Goal: Check status: Check status

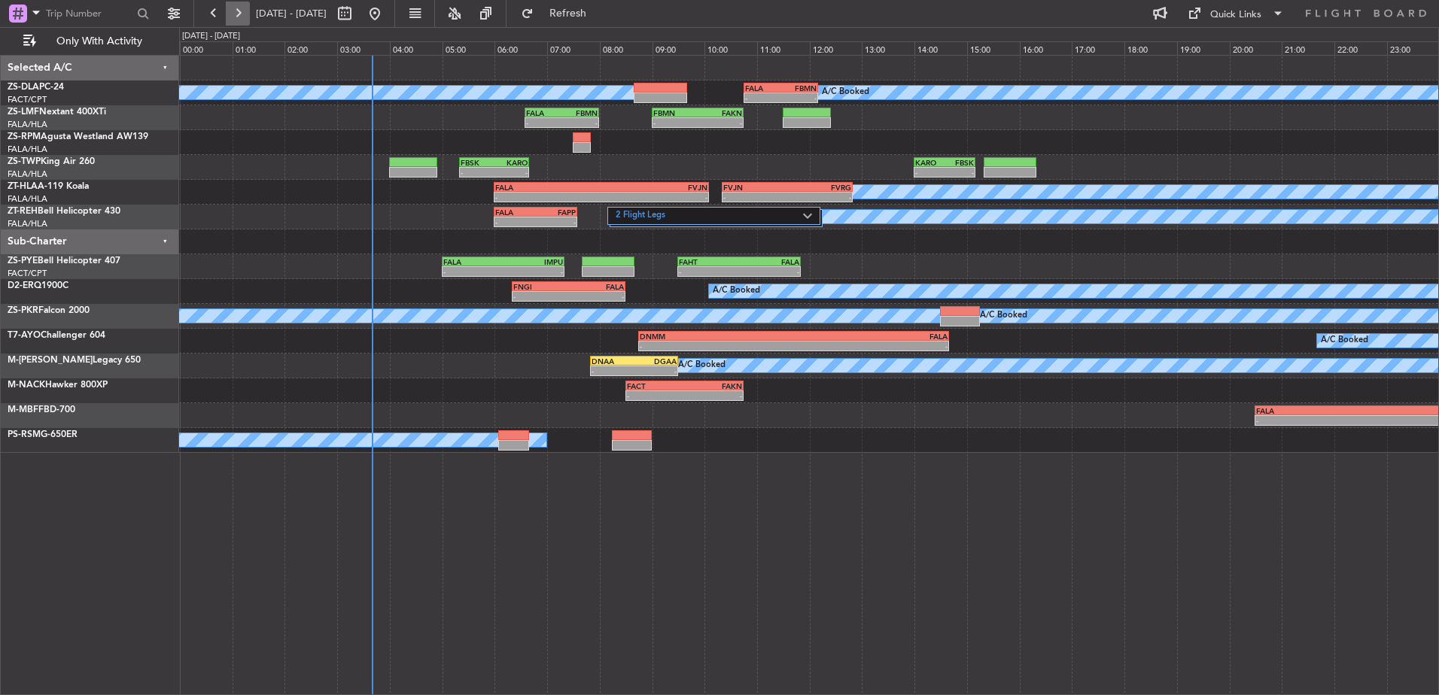
click at [230, 23] on button at bounding box center [238, 14] width 24 height 24
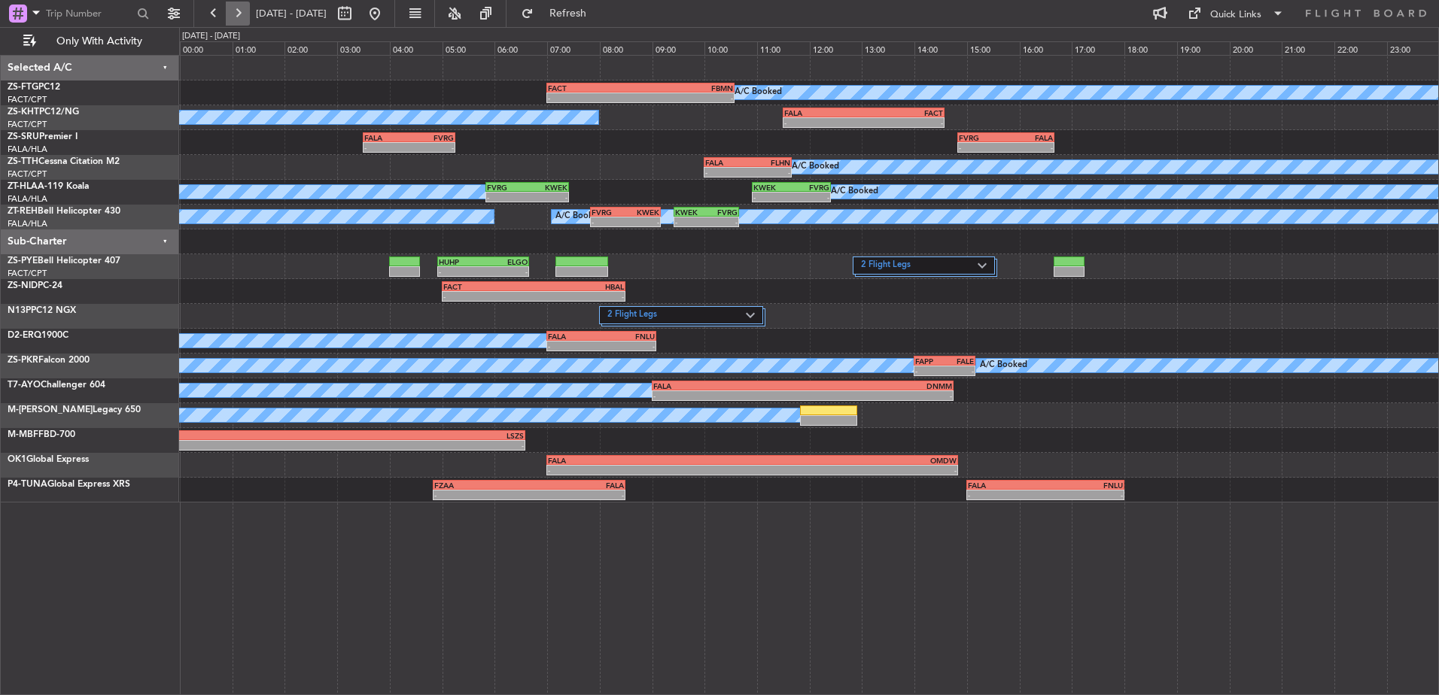
click at [242, 11] on button at bounding box center [238, 14] width 24 height 24
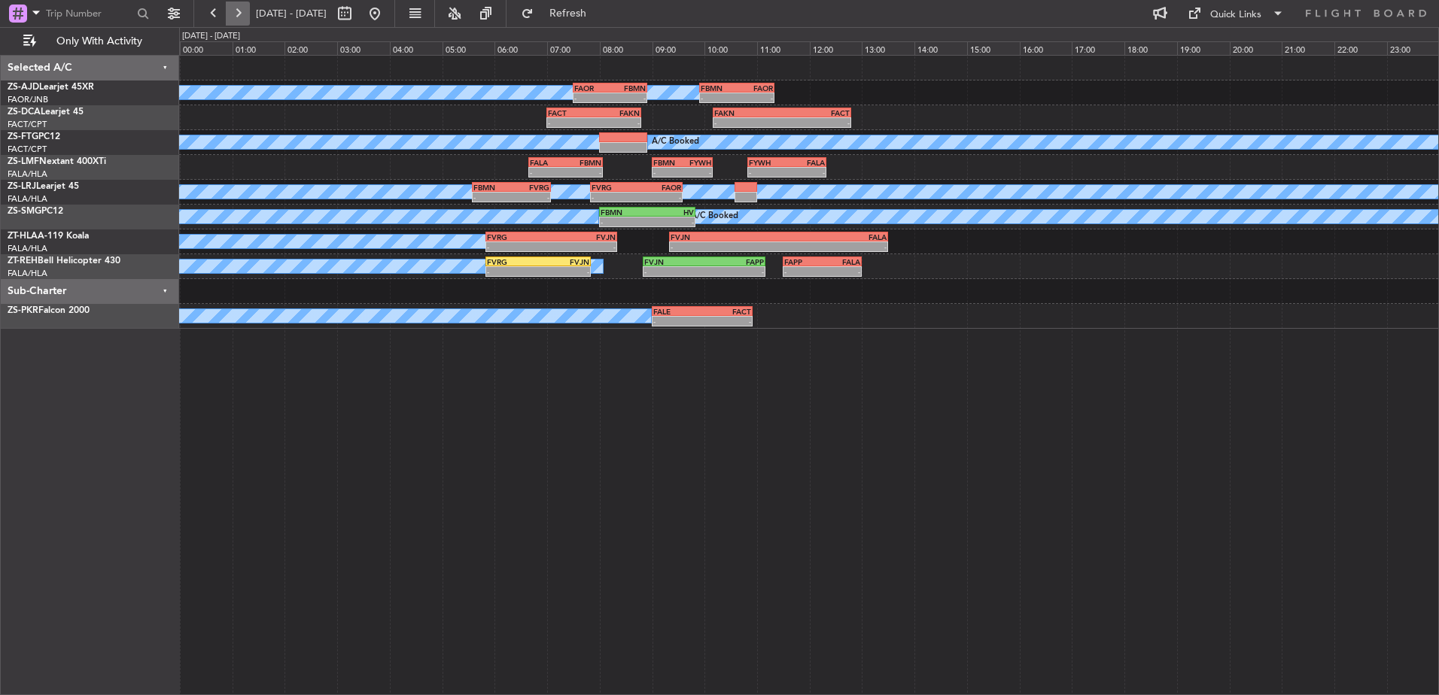
click at [240, 22] on button at bounding box center [238, 14] width 24 height 24
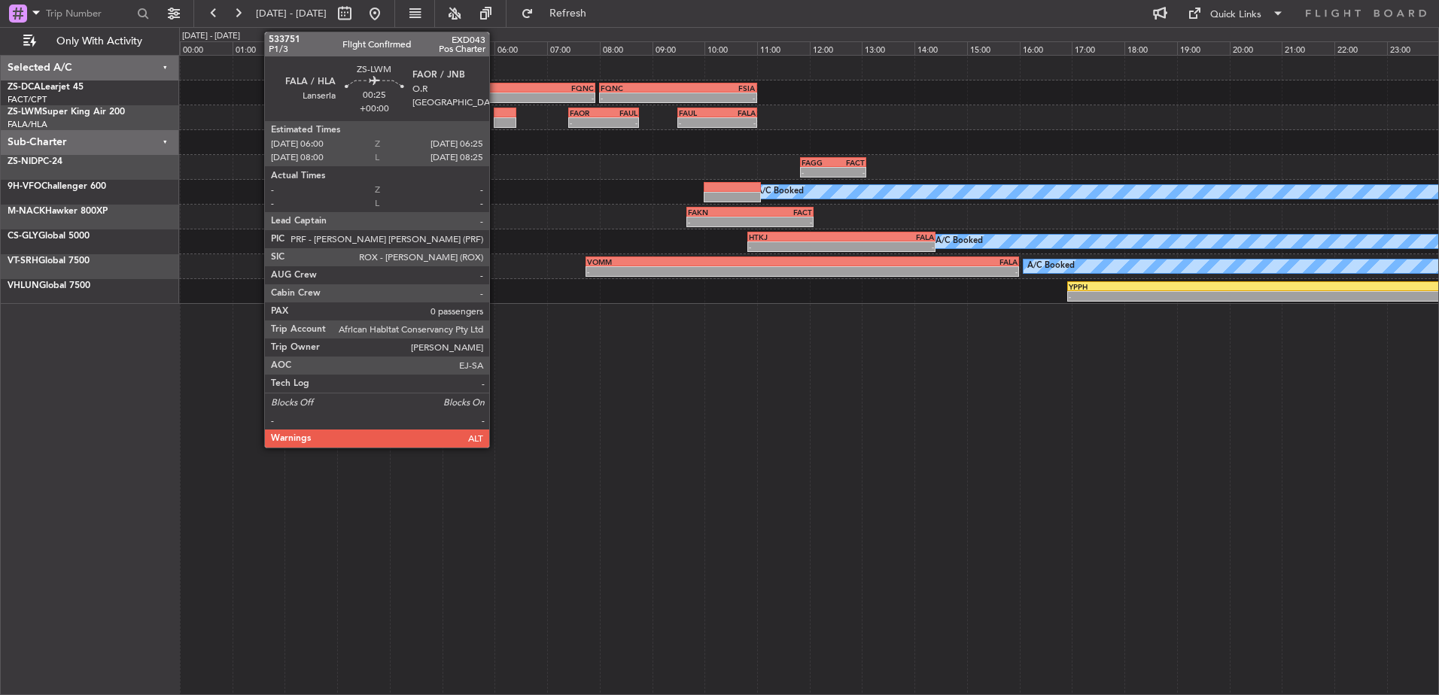
click at [496, 127] on div at bounding box center [505, 122] width 23 height 11
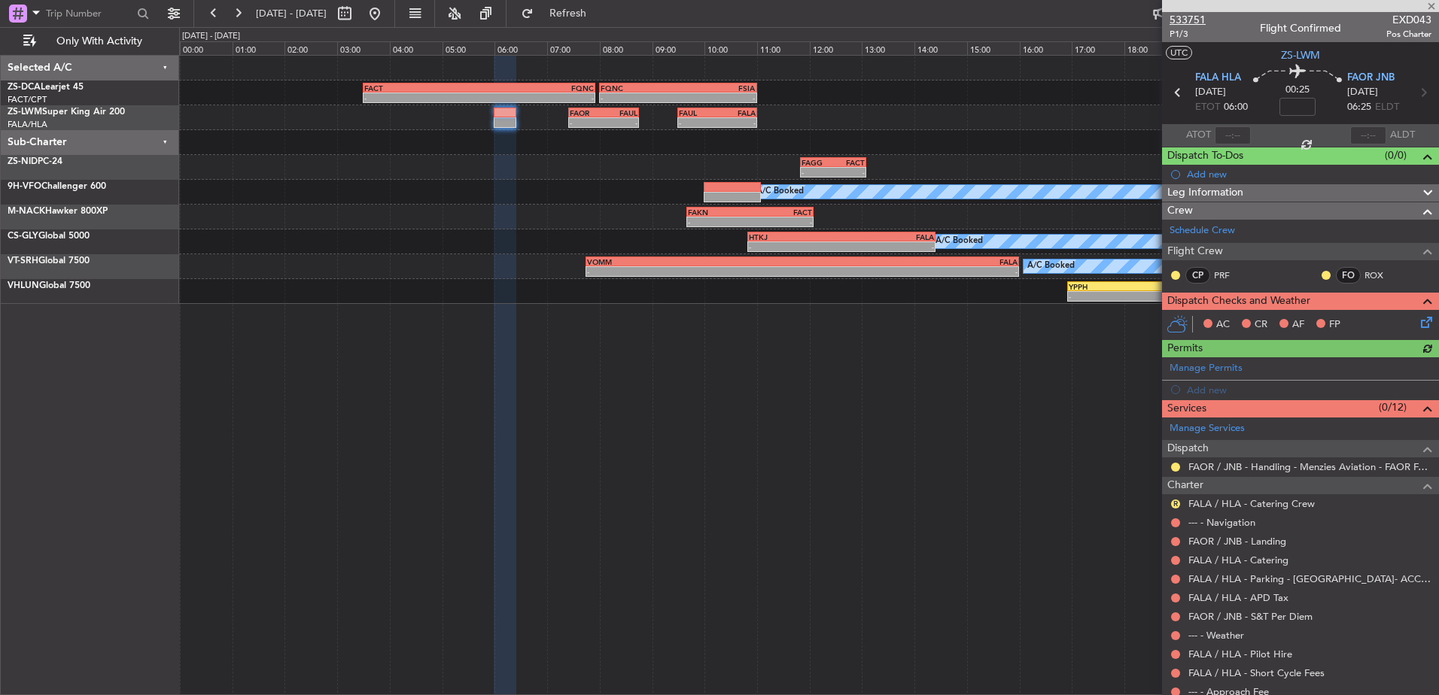
click at [1195, 19] on span "533751" at bounding box center [1188, 20] width 36 height 16
click at [1424, 7] on span at bounding box center [1431, 7] width 15 height 14
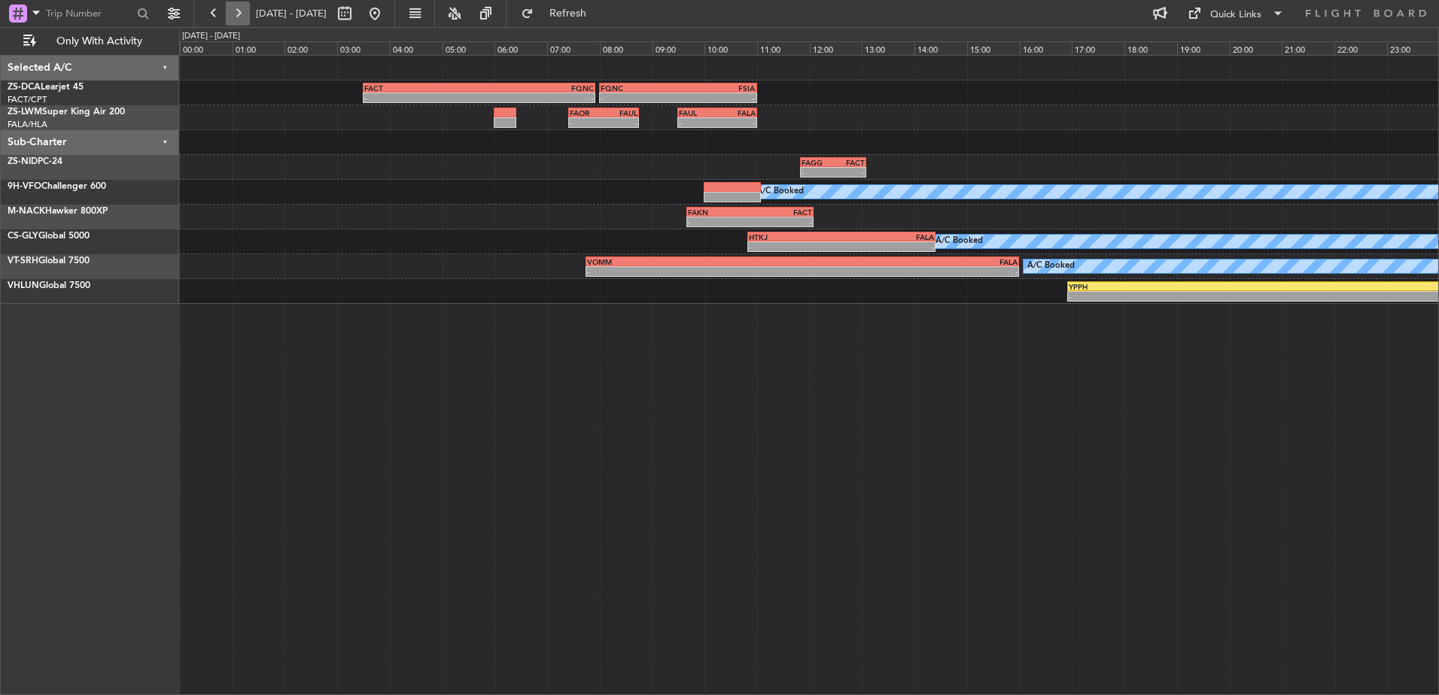
click at [233, 21] on button at bounding box center [238, 14] width 24 height 24
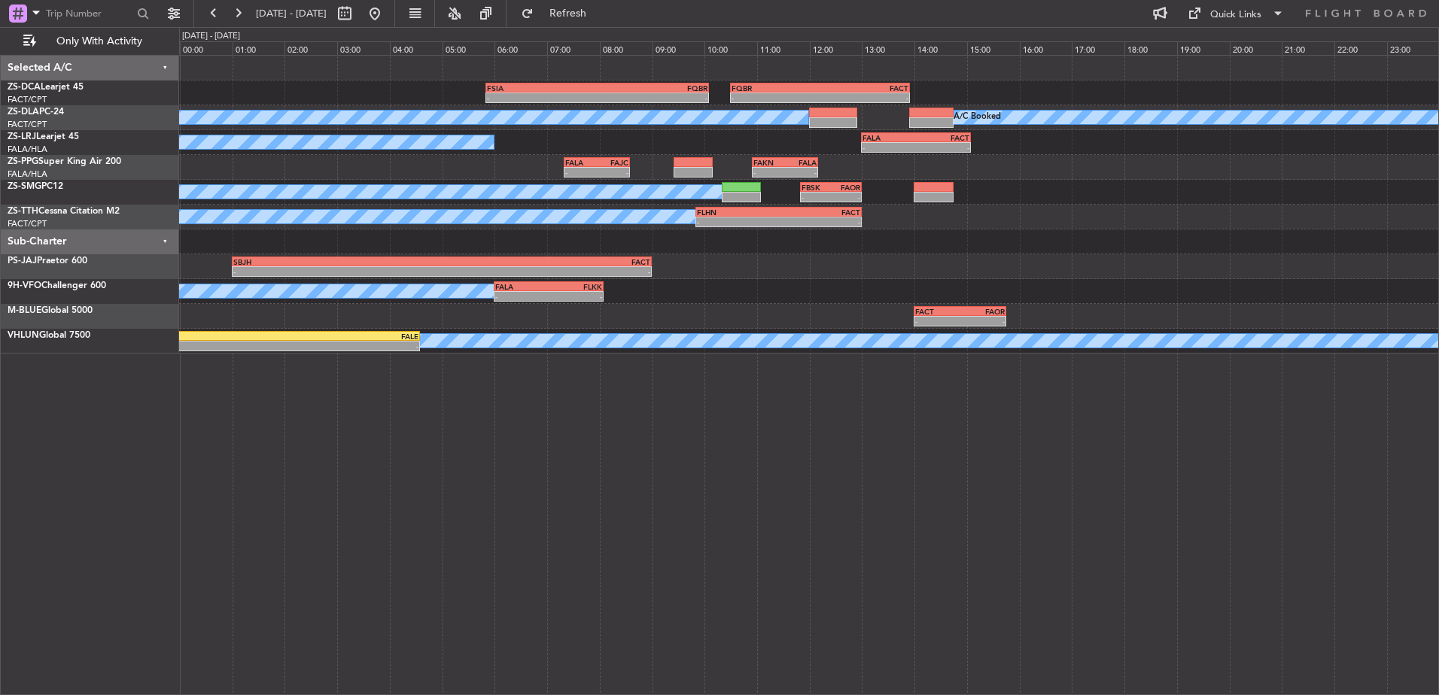
click at [251, 11] on span "[DATE] - [DATE]" at bounding box center [291, 14] width 83 height 24
click at [242, 10] on button at bounding box center [238, 14] width 24 height 24
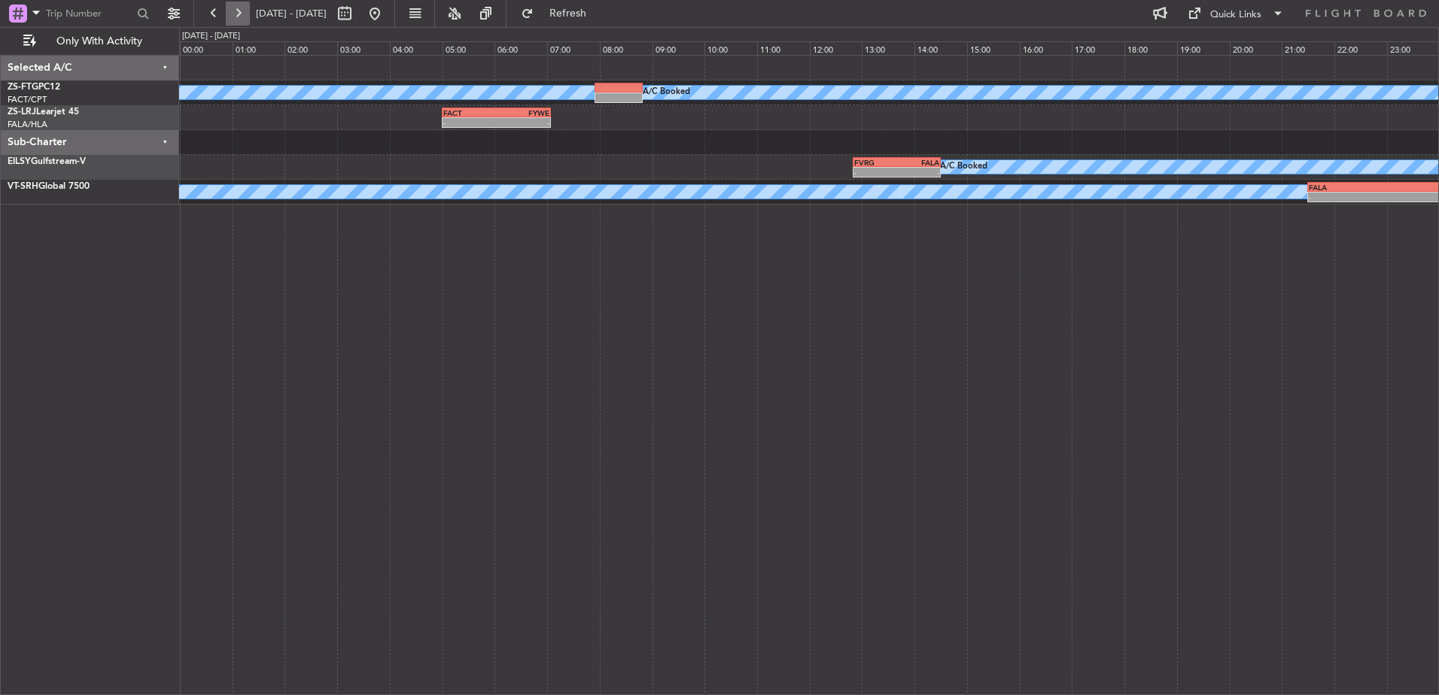
click at [242, 10] on button at bounding box center [238, 14] width 24 height 24
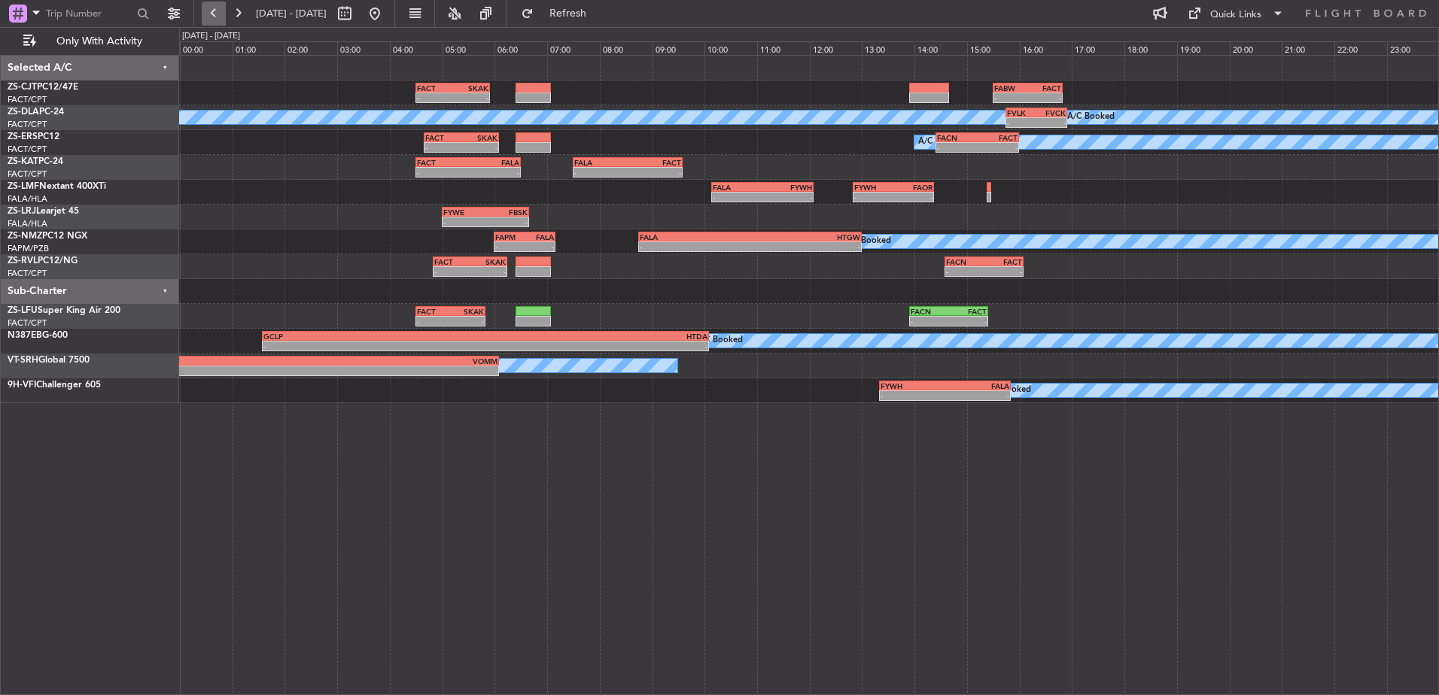
click at [207, 9] on button at bounding box center [214, 14] width 24 height 24
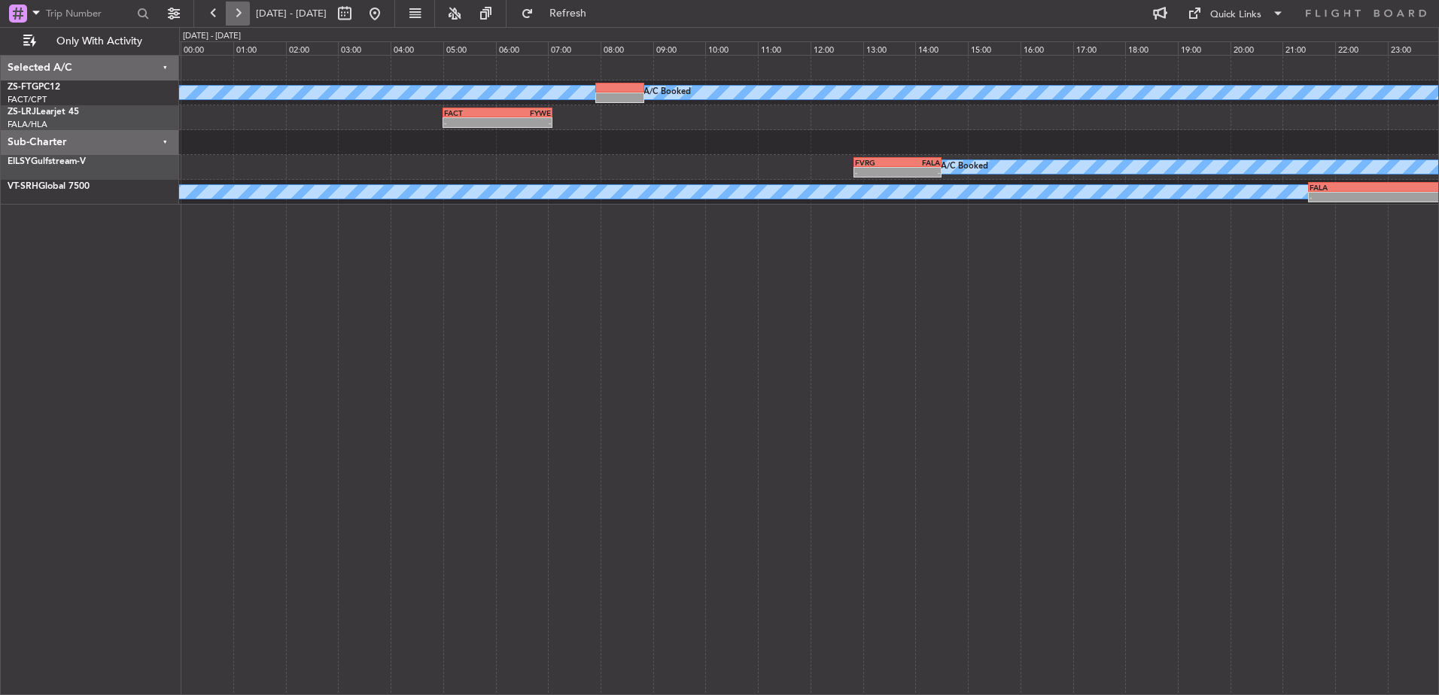
click at [234, 10] on button at bounding box center [238, 14] width 24 height 24
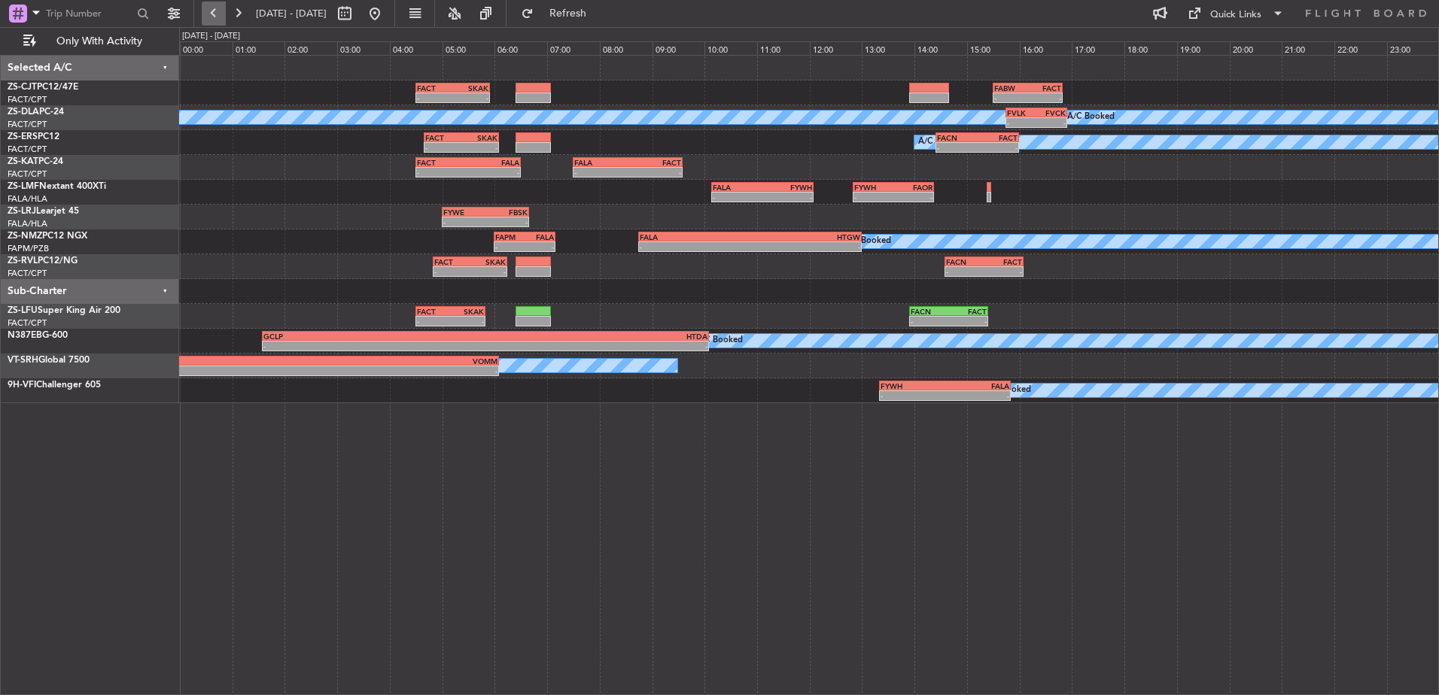
click at [217, 10] on button at bounding box center [214, 14] width 24 height 24
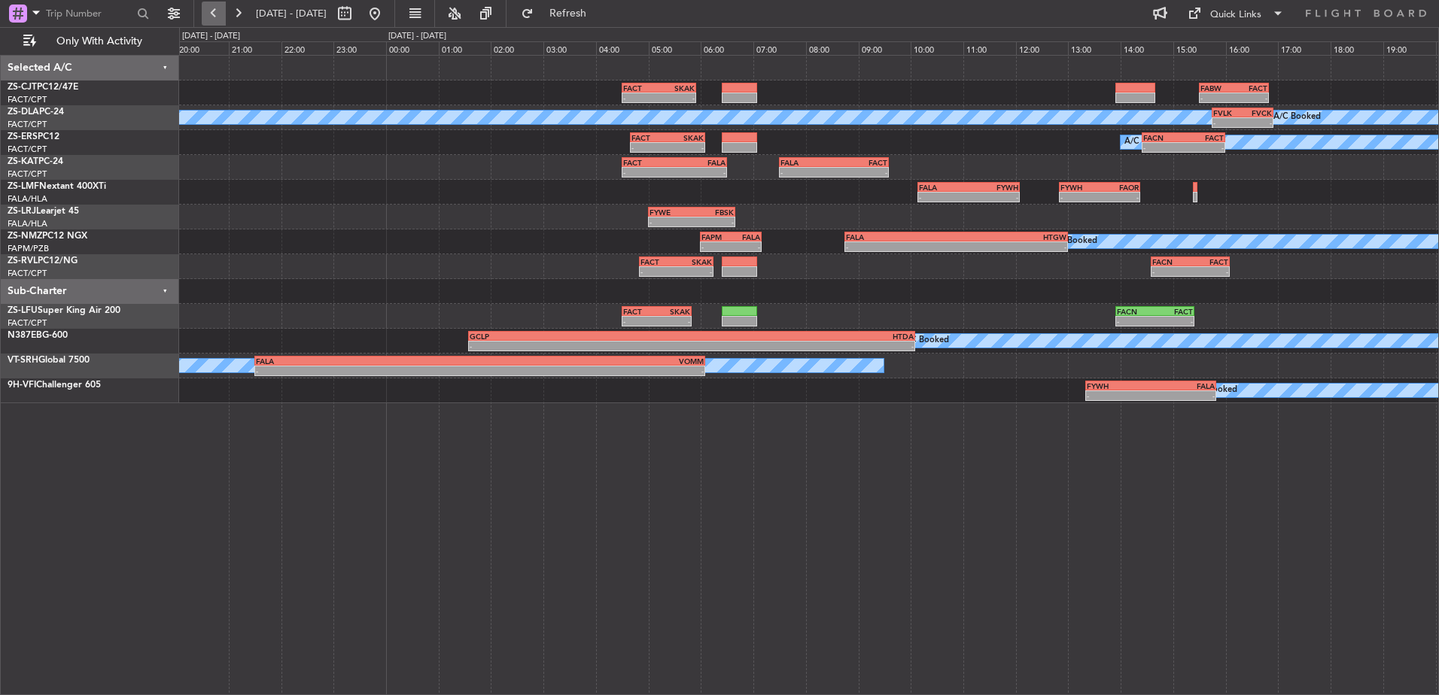
click at [217, 10] on button at bounding box center [214, 14] width 24 height 24
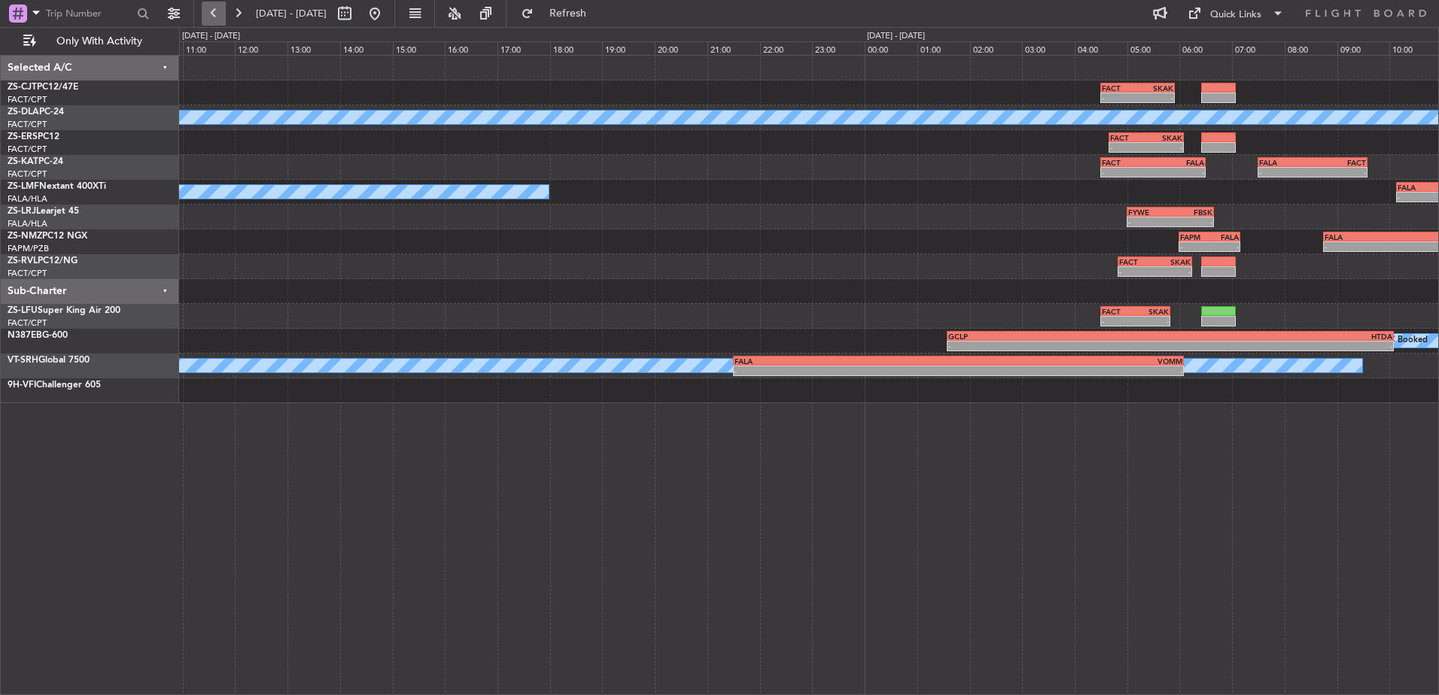
click at [217, 10] on button at bounding box center [214, 14] width 24 height 24
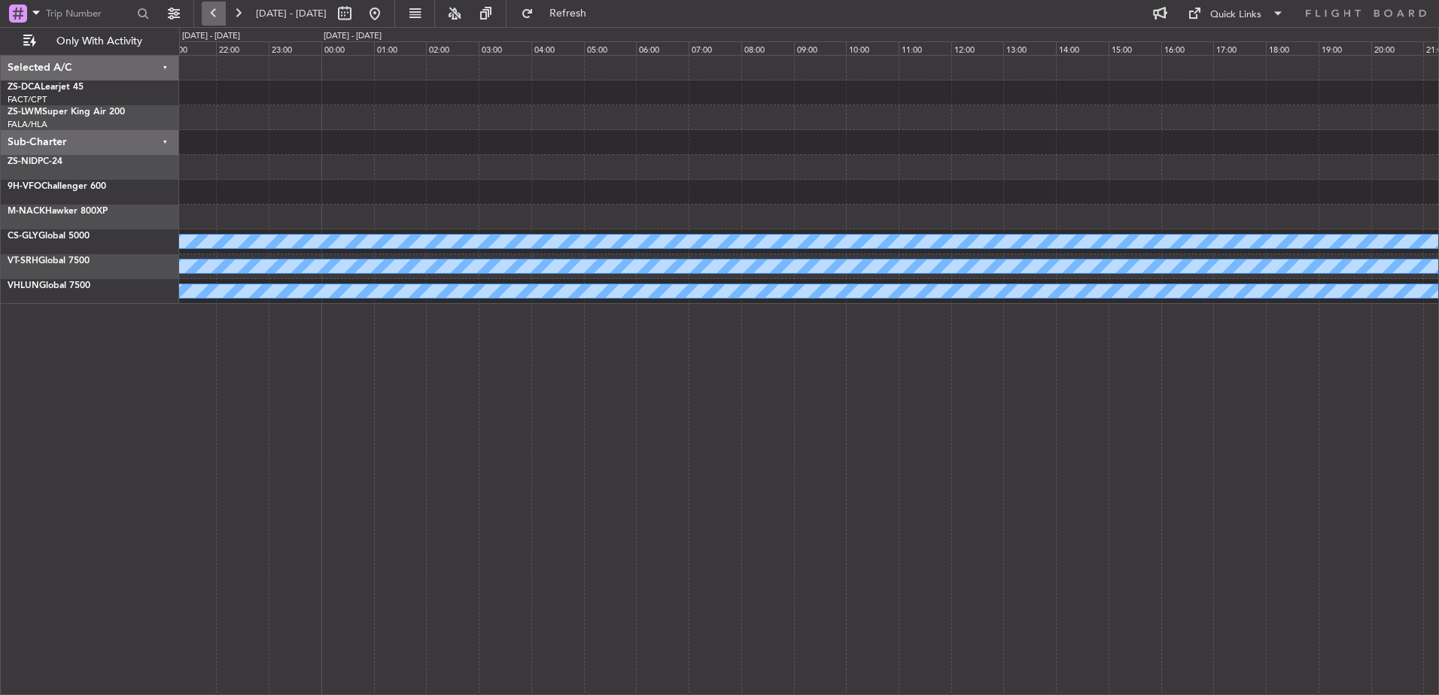
click at [217, 10] on button at bounding box center [214, 14] width 24 height 24
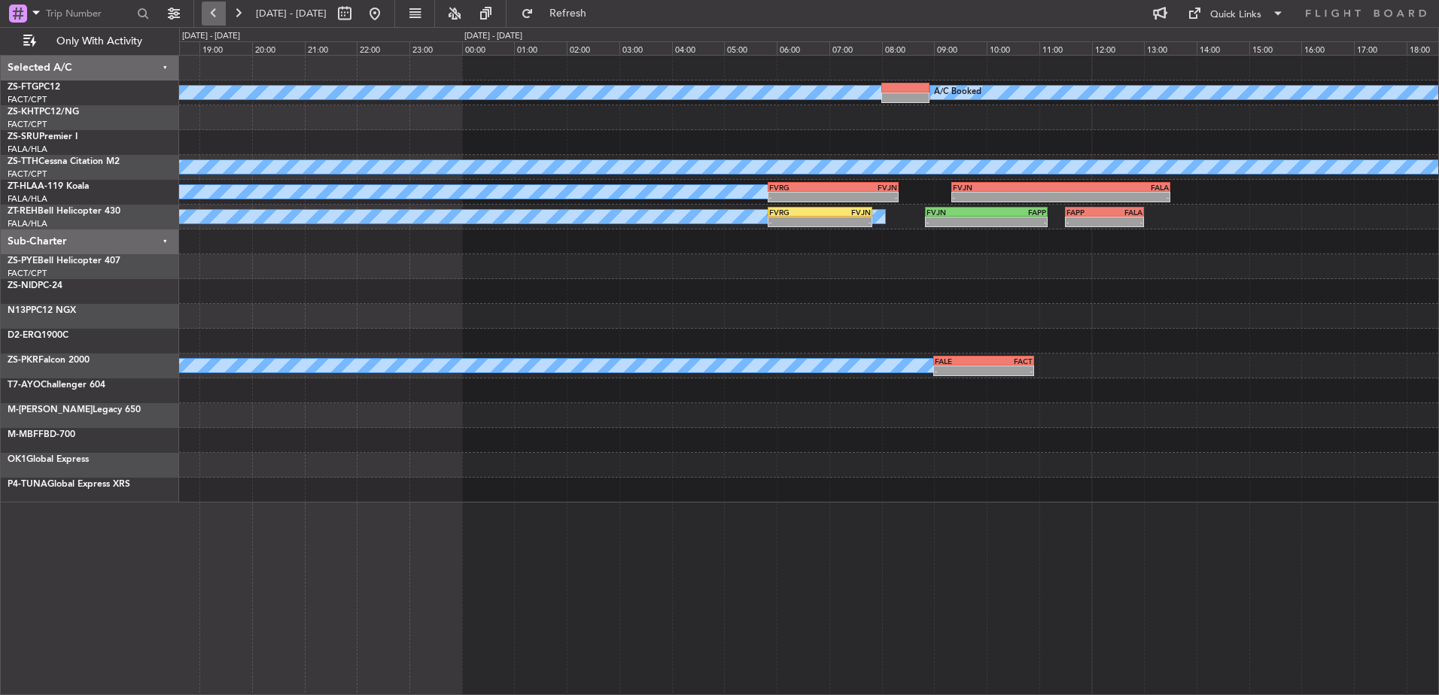
click at [217, 10] on button at bounding box center [214, 14] width 24 height 24
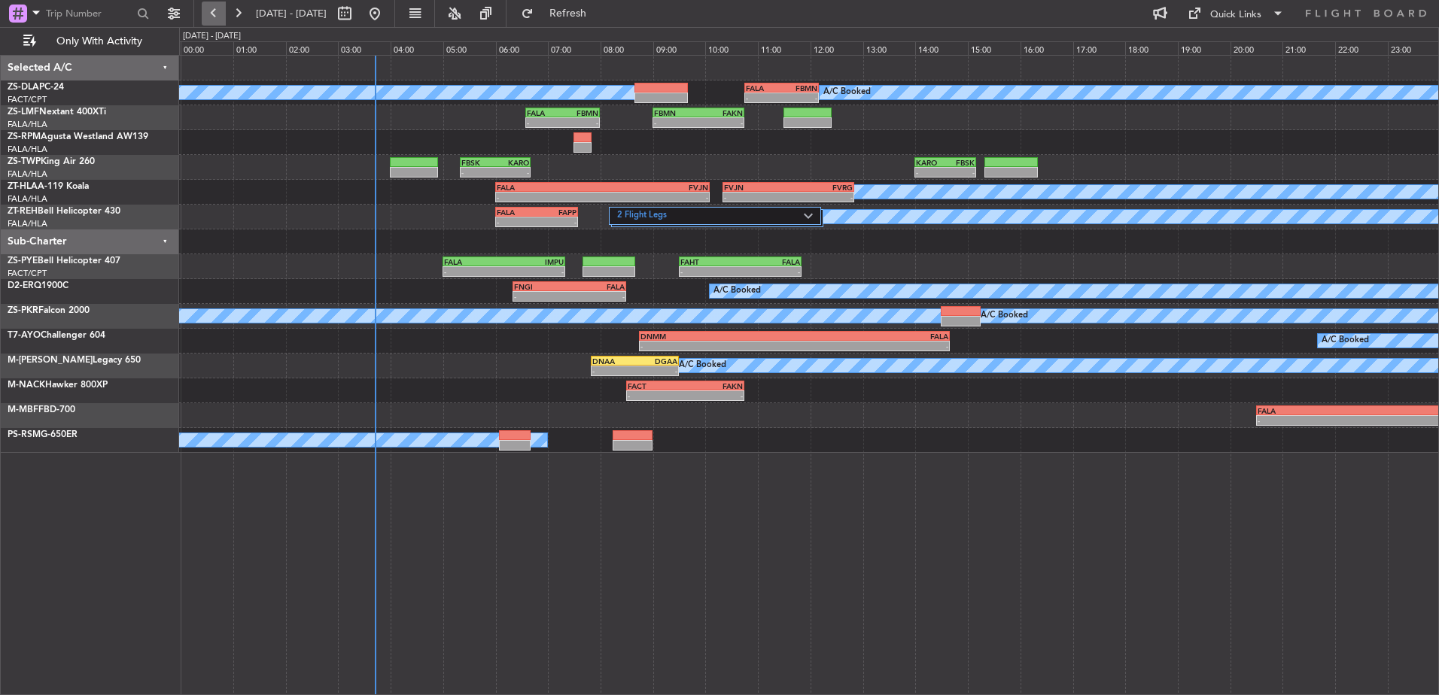
click at [217, 10] on button at bounding box center [214, 14] width 24 height 24
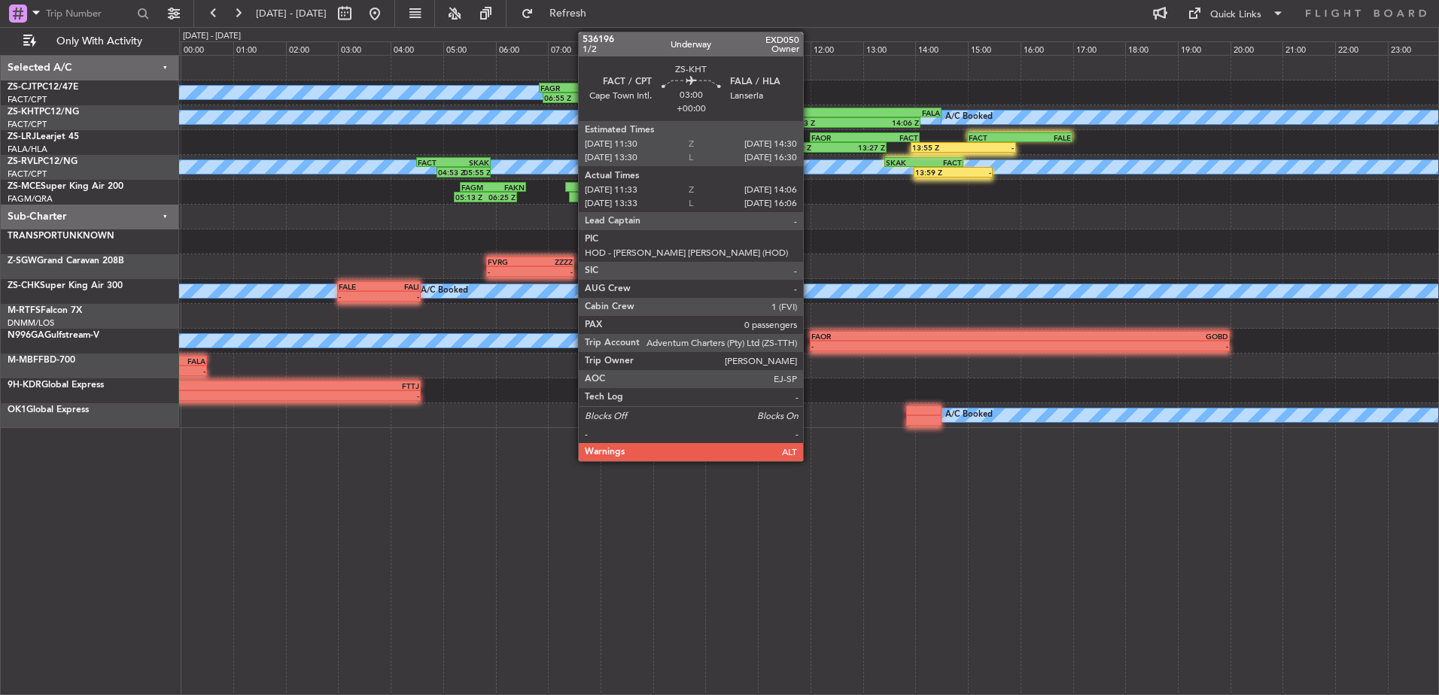
click at [810, 112] on div "FACT" at bounding box center [824, 112] width 78 height 9
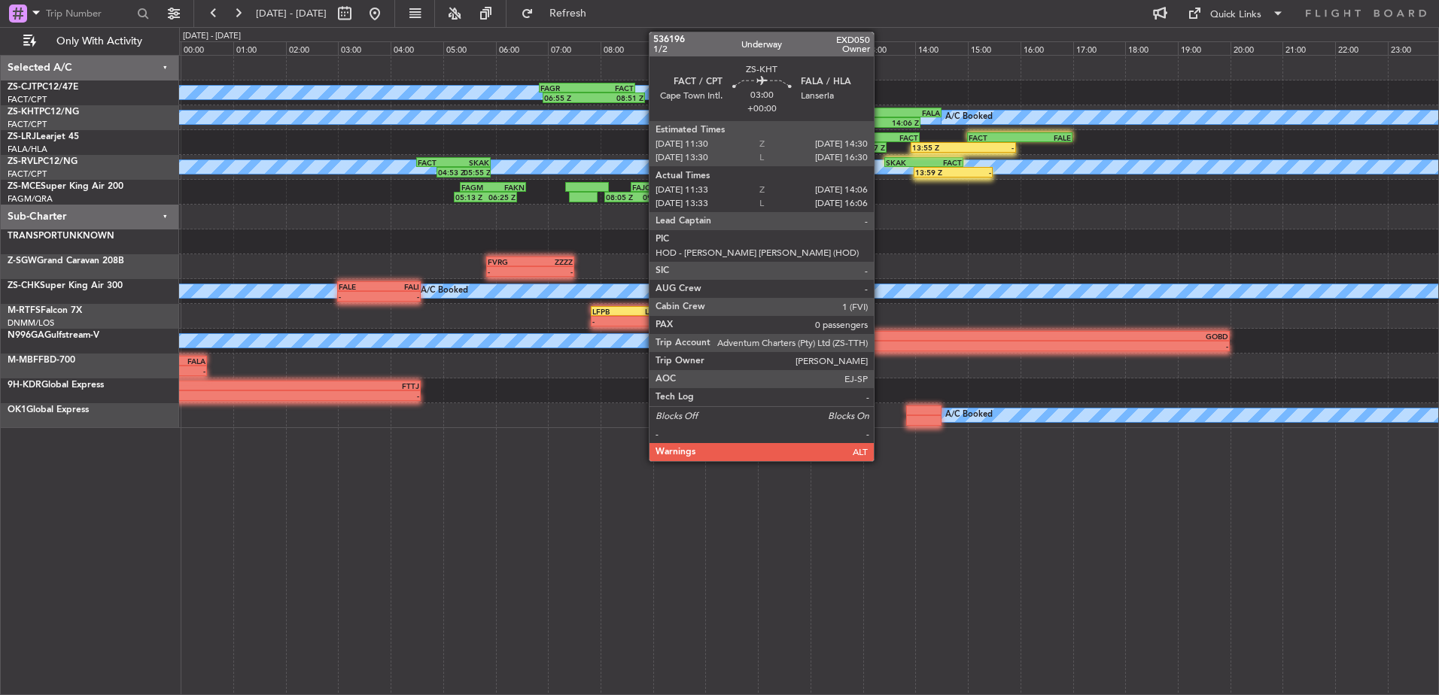
click at [881, 111] on div "FALA" at bounding box center [902, 112] width 78 height 9
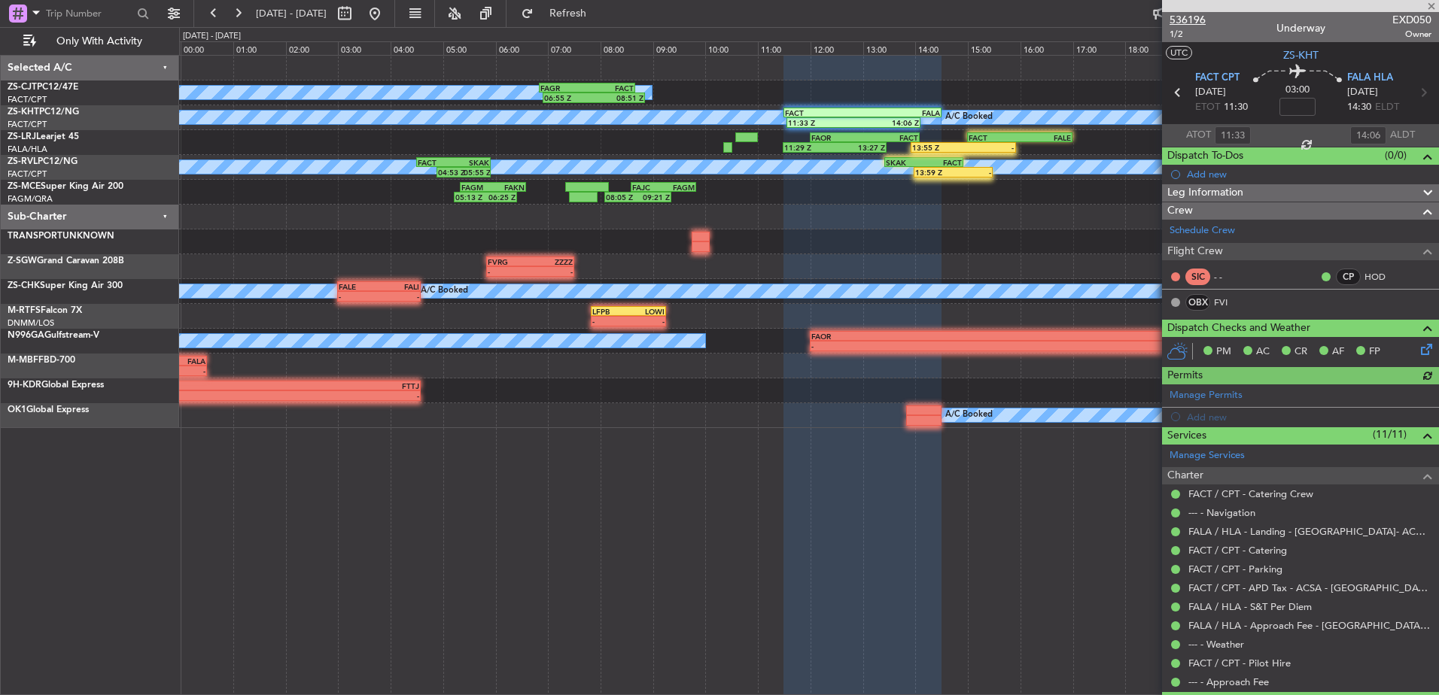
click at [1182, 17] on span "536196" at bounding box center [1188, 20] width 36 height 16
click at [1431, 6] on span at bounding box center [1431, 7] width 15 height 14
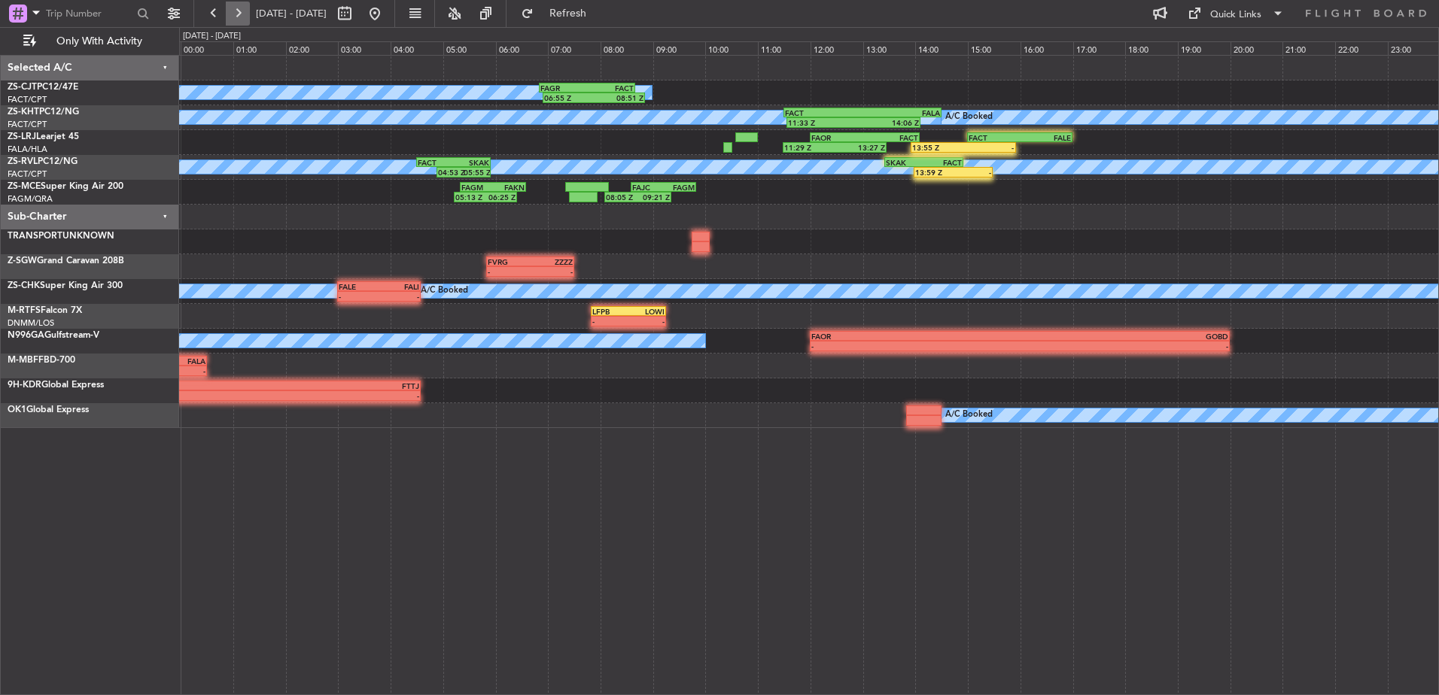
click at [243, 17] on button at bounding box center [238, 14] width 24 height 24
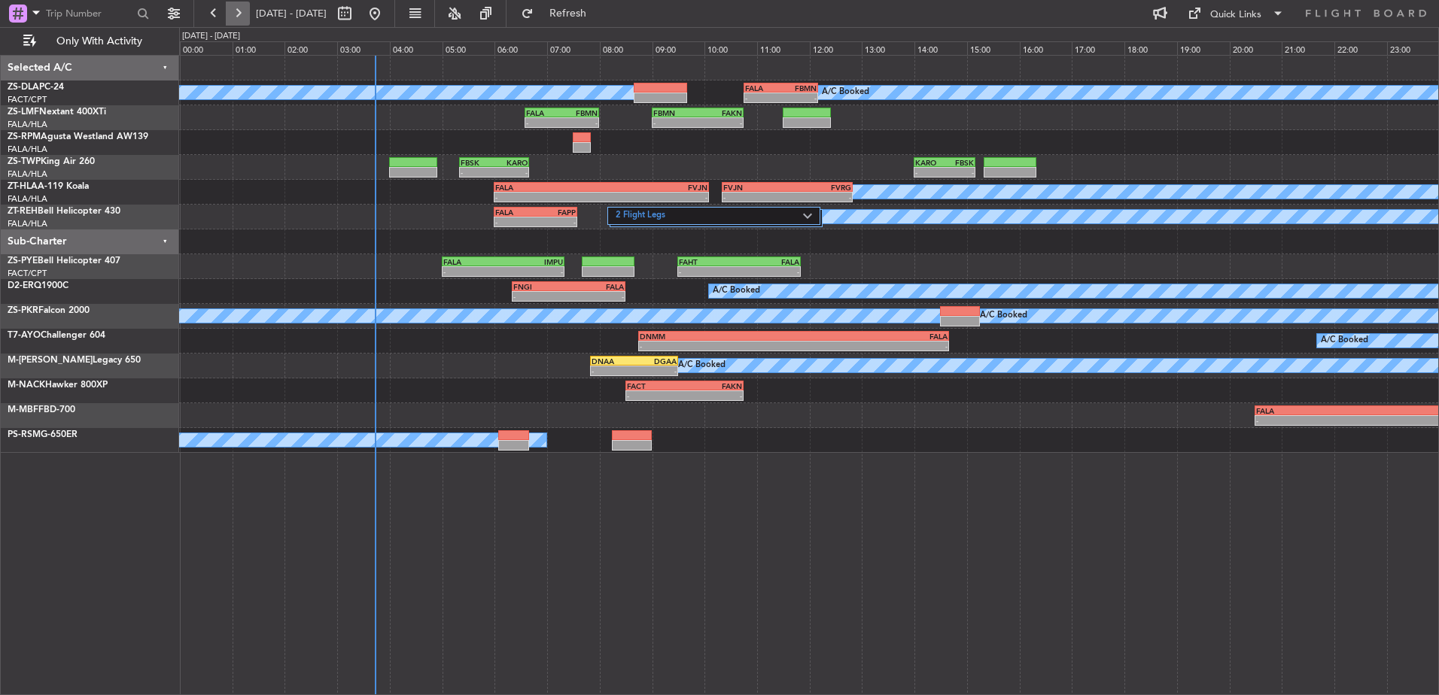
click at [236, 8] on button at bounding box center [238, 14] width 24 height 24
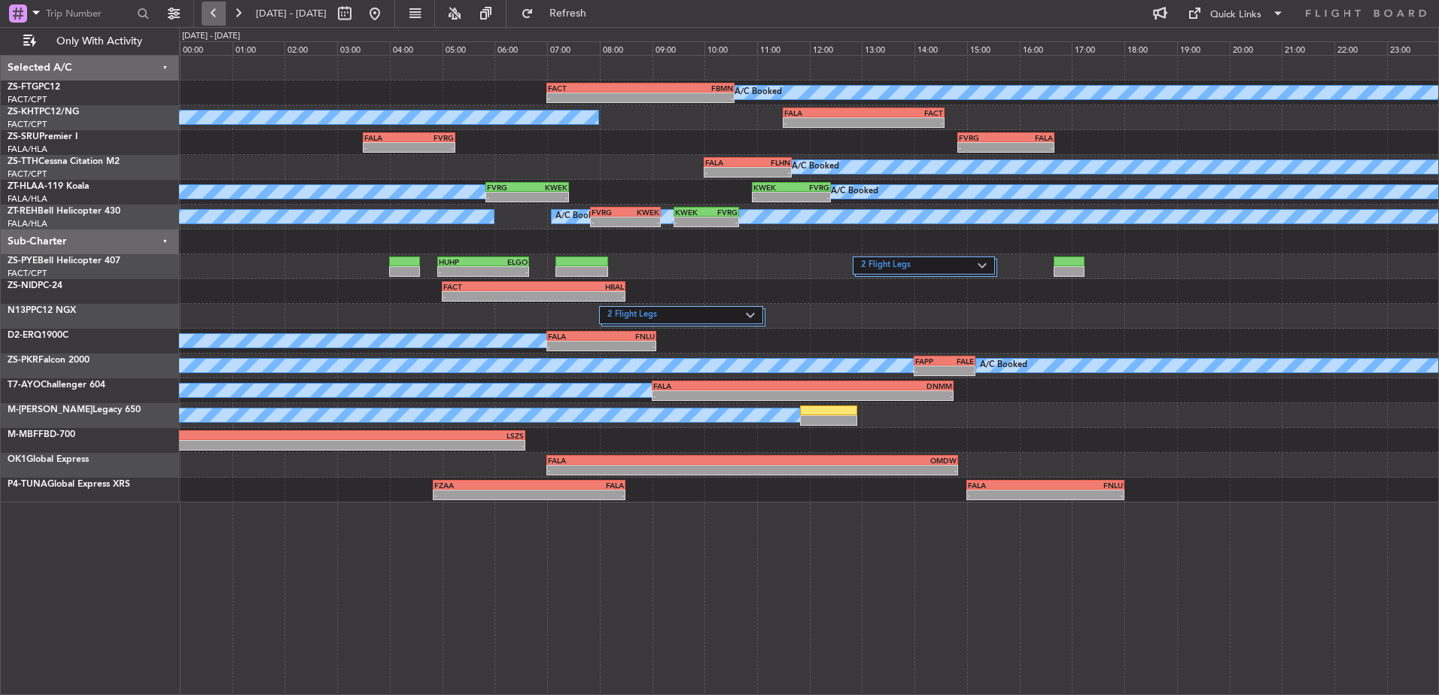
click at [206, 17] on button at bounding box center [214, 14] width 24 height 24
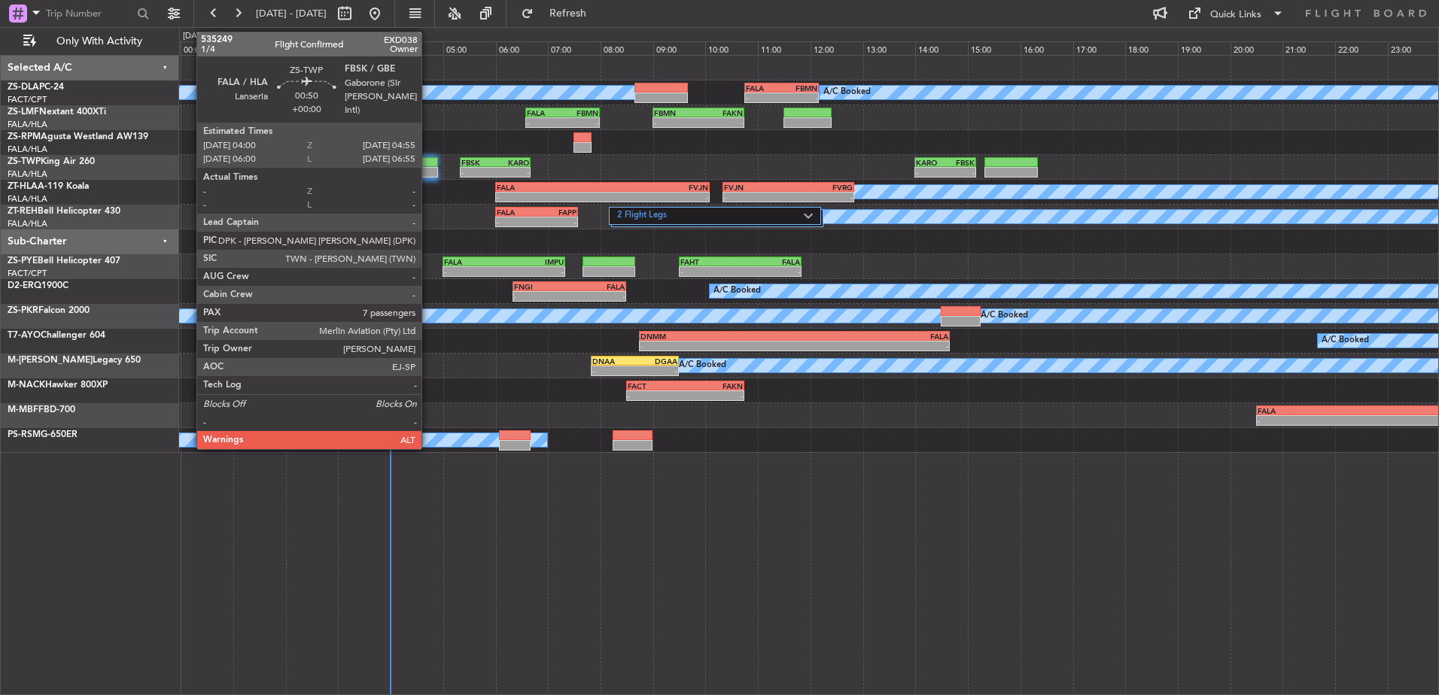
click at [428, 169] on div at bounding box center [414, 172] width 48 height 11
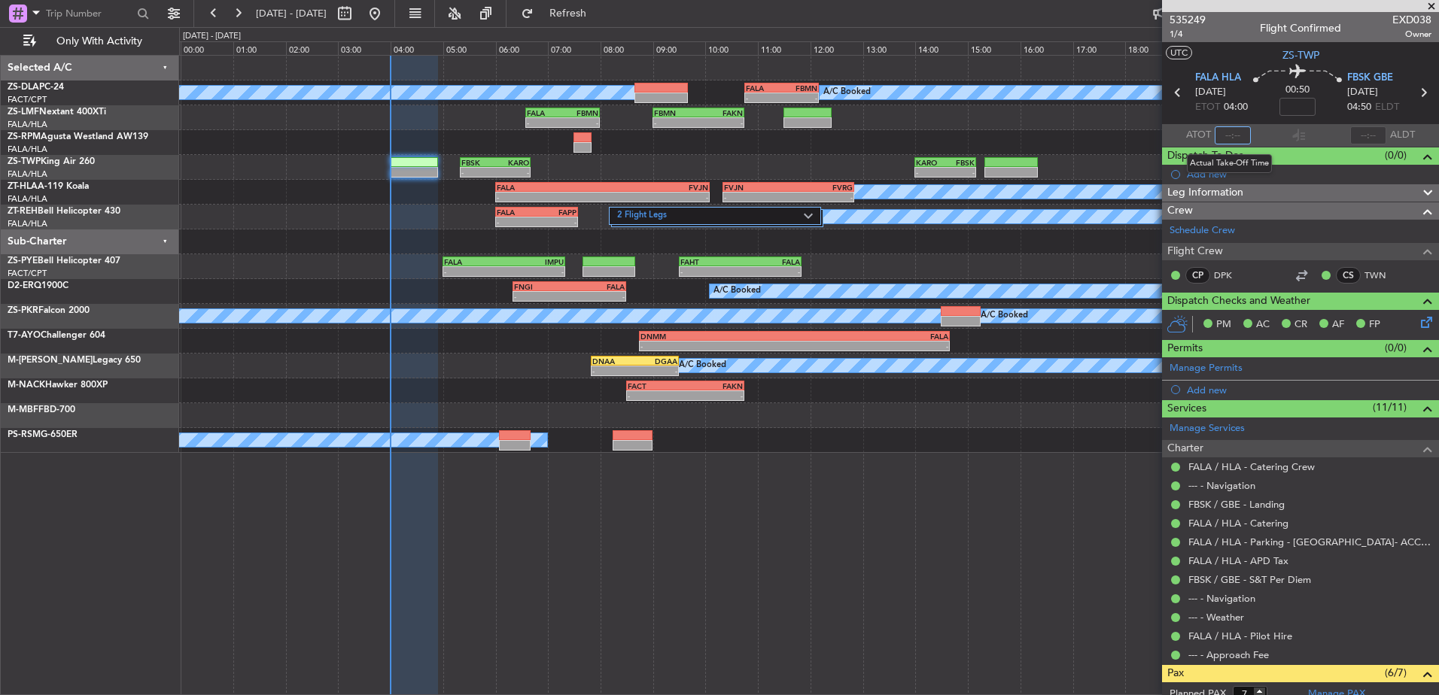
click at [1232, 129] on input "text" at bounding box center [1233, 135] width 36 height 18
type input "03:59"
click at [1432, 10] on span at bounding box center [1431, 7] width 15 height 14
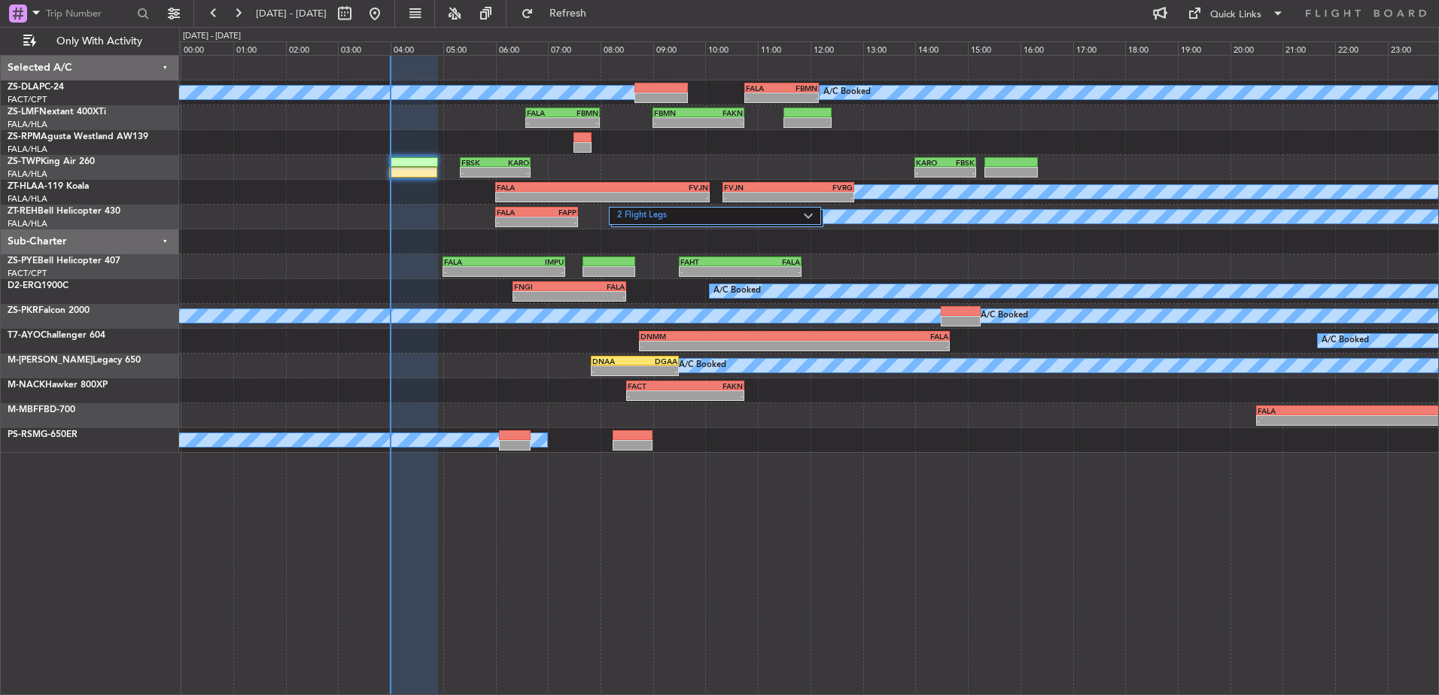
type input "0"
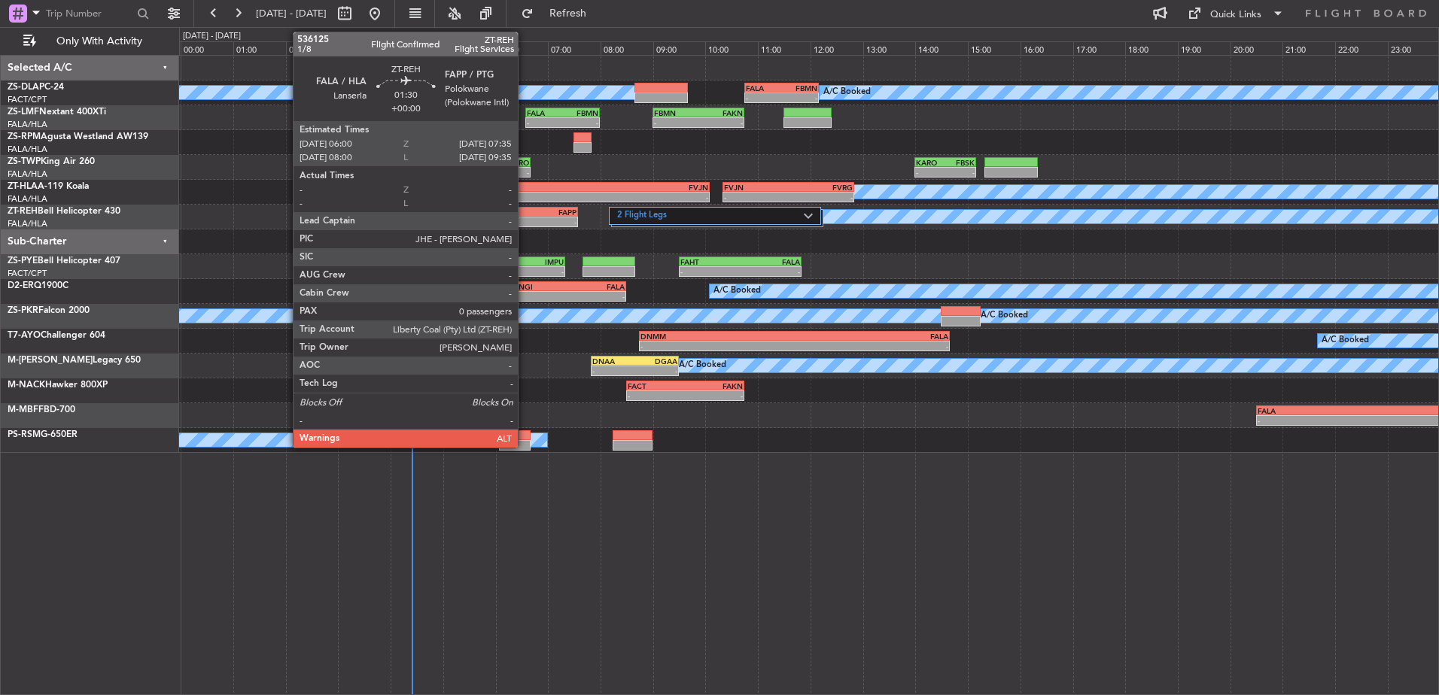
click at [525, 215] on div "FALA" at bounding box center [517, 212] width 40 height 9
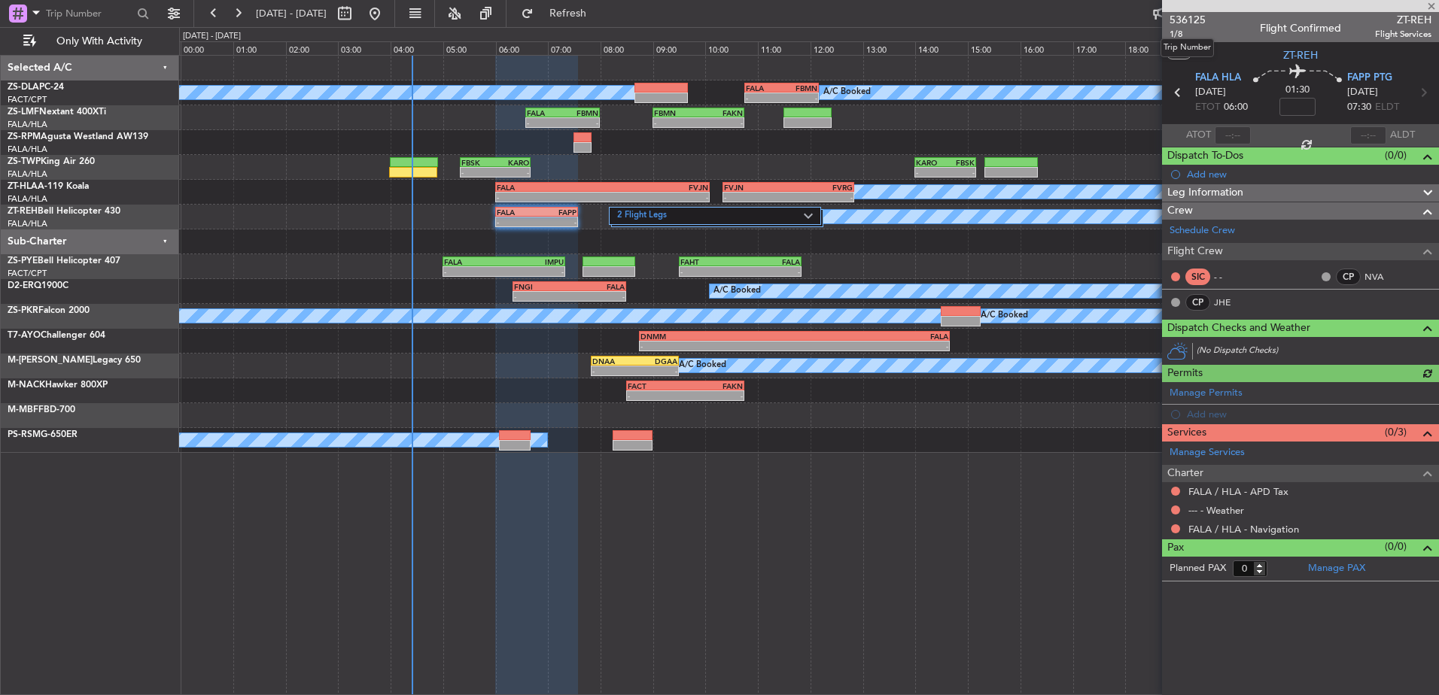
click at [1195, 17] on span "536125" at bounding box center [1188, 20] width 36 height 16
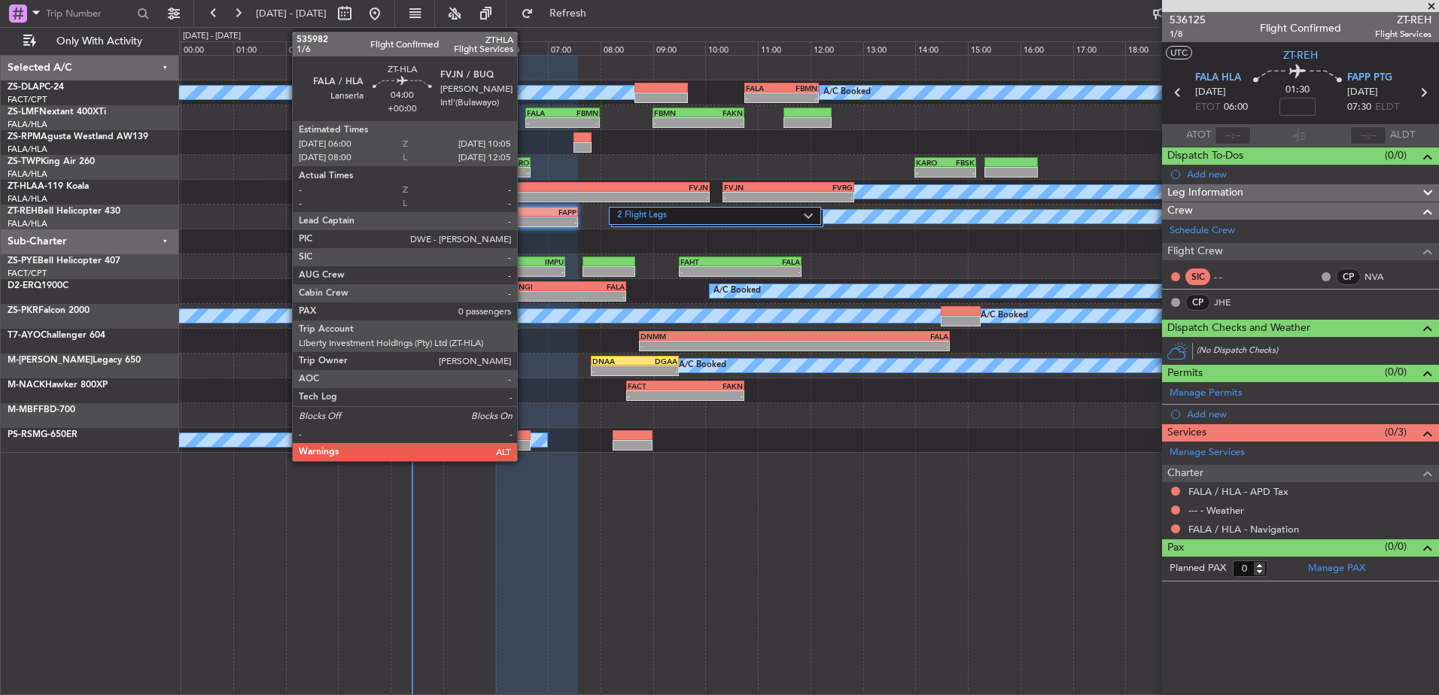
click at [524, 190] on div "FALA" at bounding box center [550, 187] width 106 height 9
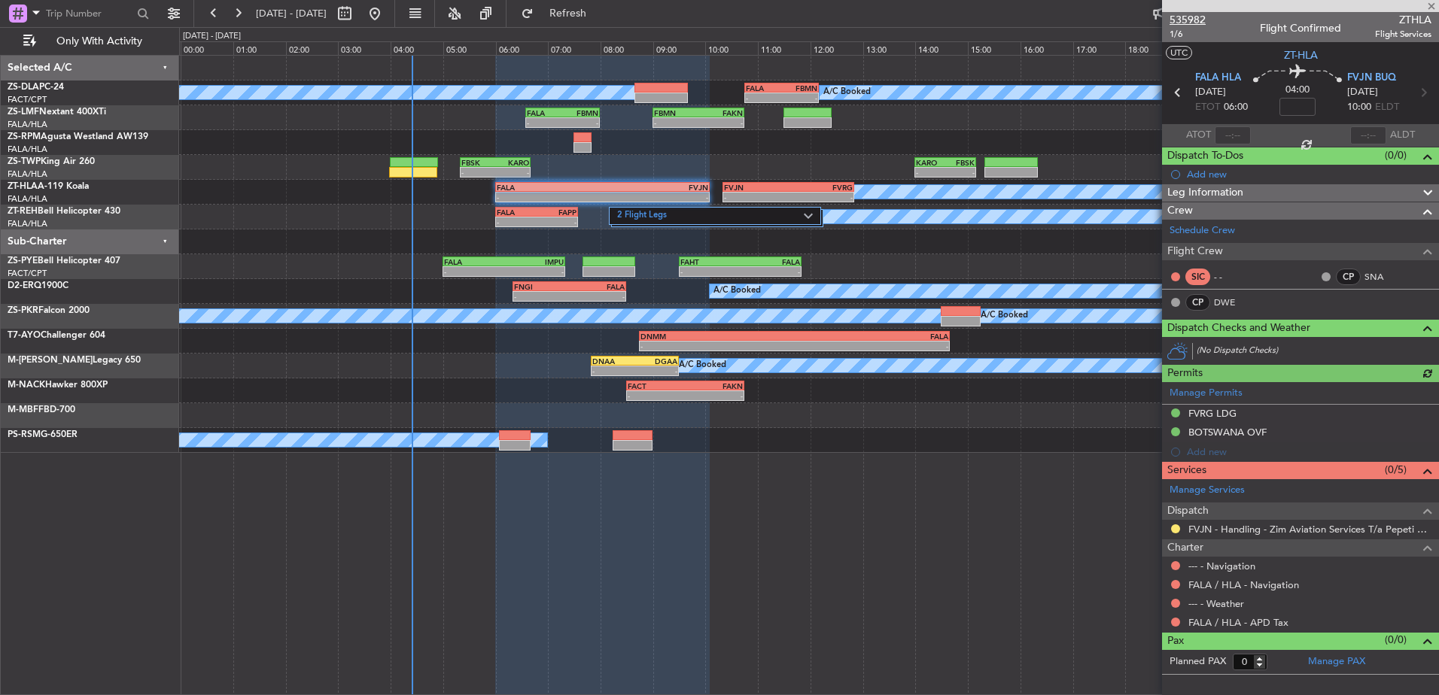
click at [1199, 18] on span "535982" at bounding box center [1188, 20] width 36 height 16
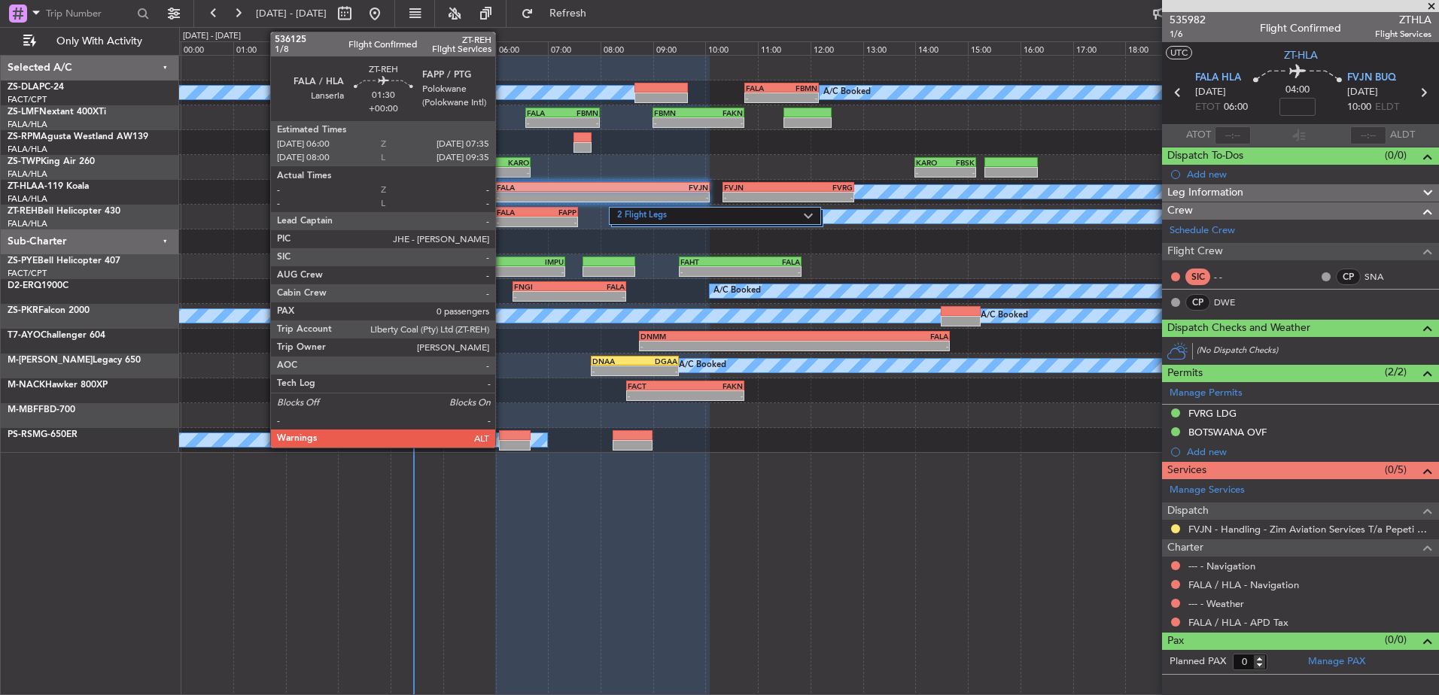
click at [502, 214] on div "FALA" at bounding box center [517, 212] width 40 height 9
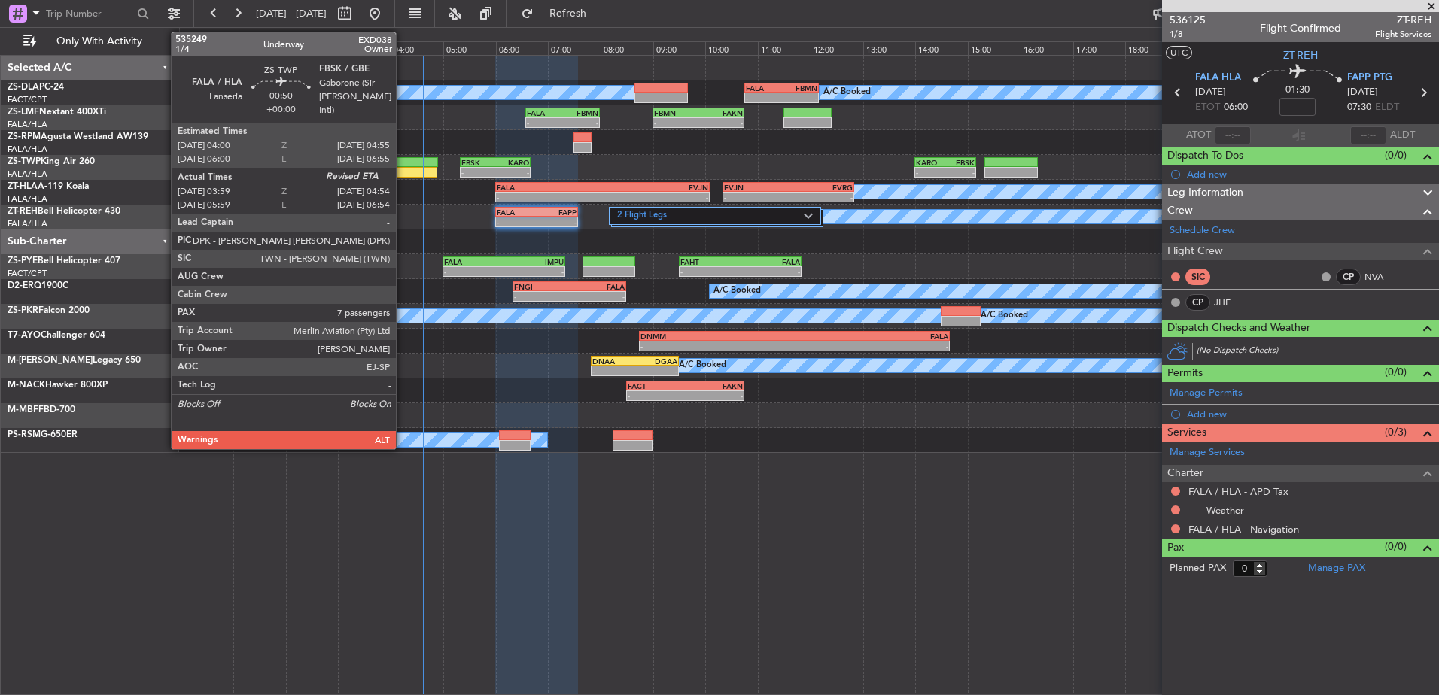
click at [403, 167] on div at bounding box center [413, 172] width 48 height 11
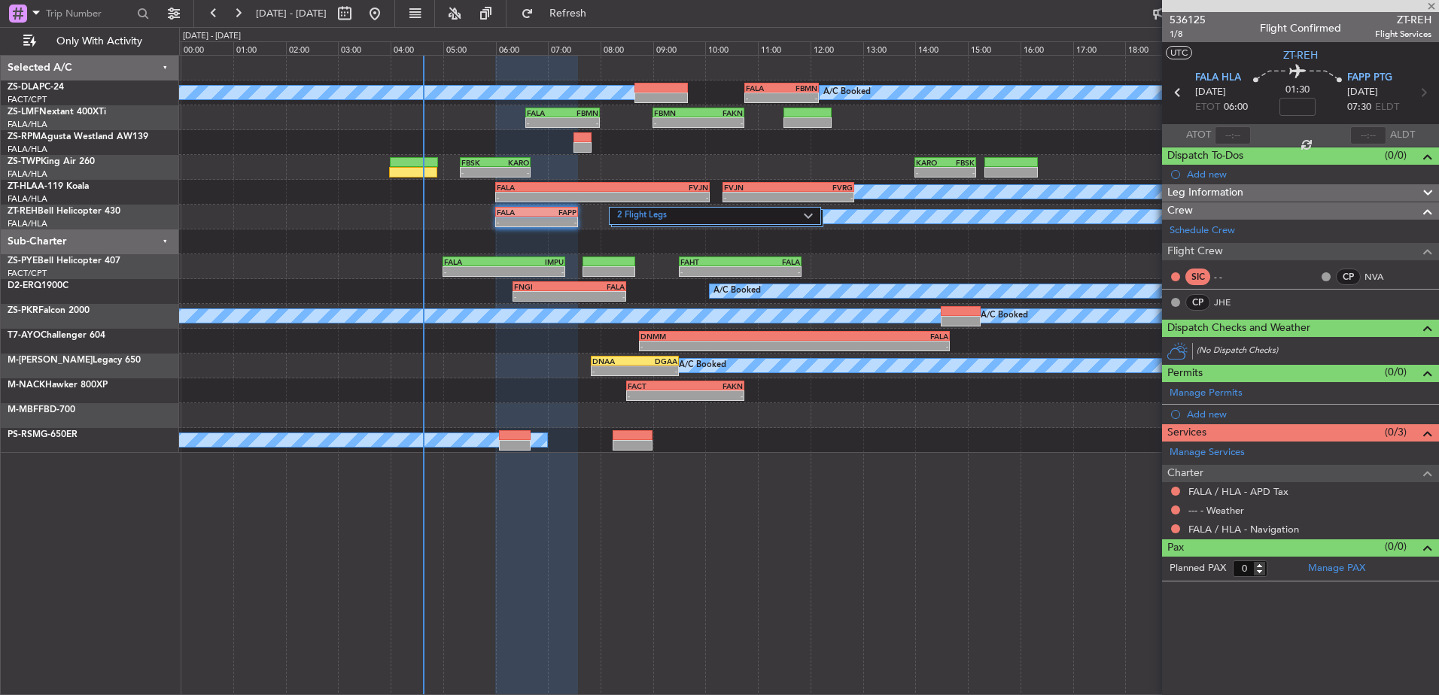
type input "03:59"
type input "7"
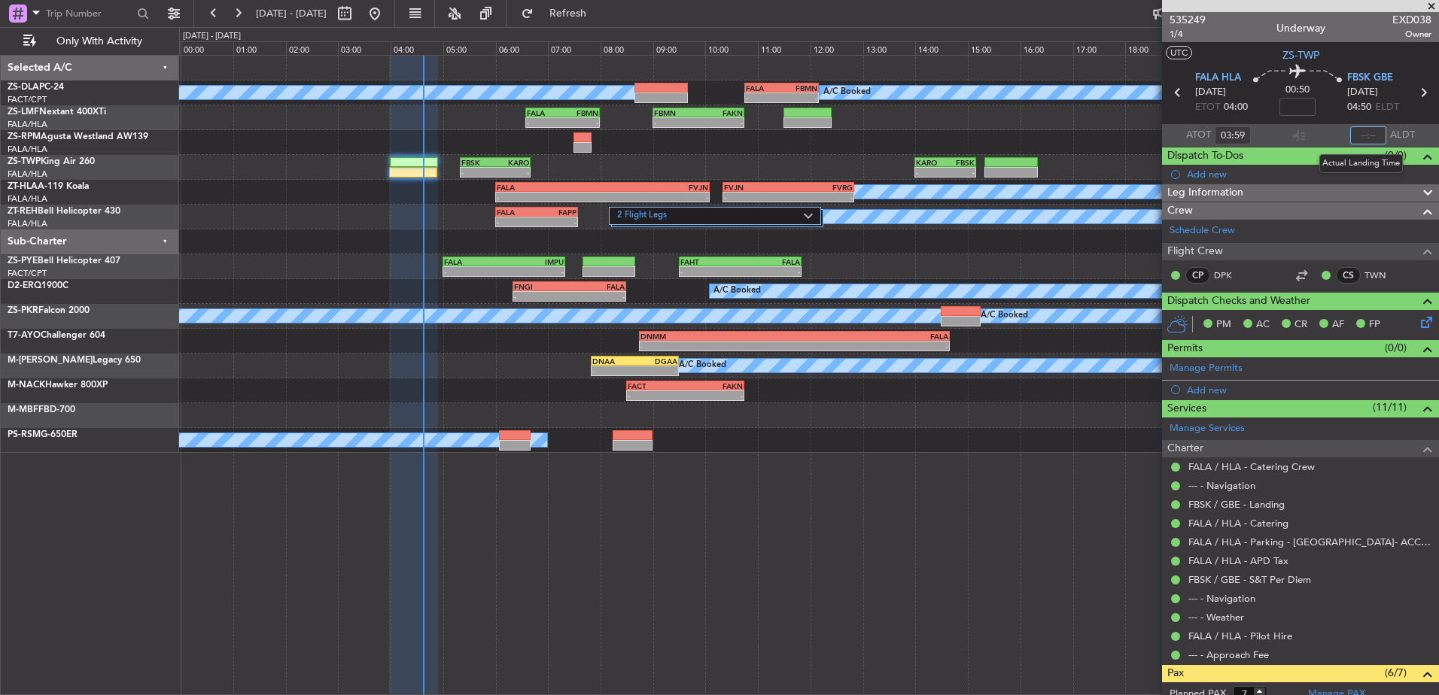
click at [1365, 137] on input "text" at bounding box center [1368, 135] width 36 height 18
type input "04:38"
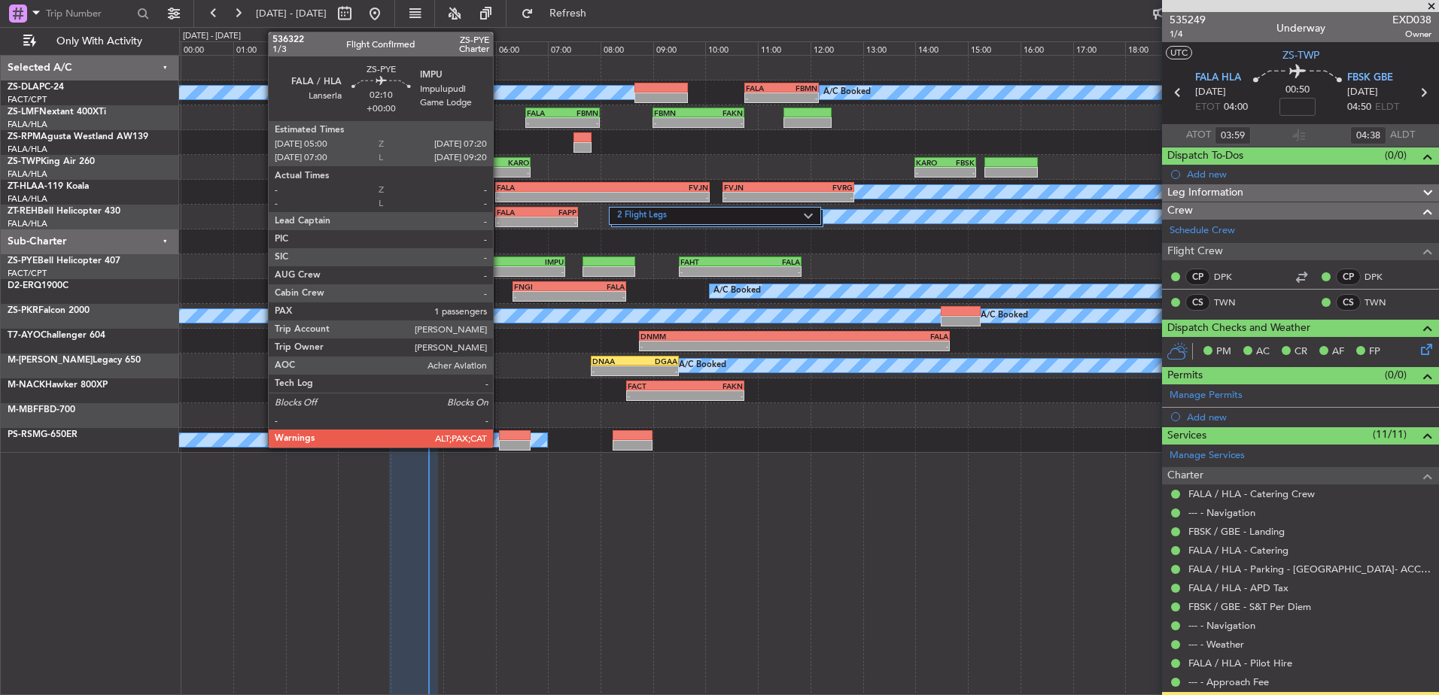
click at [500, 264] on div "FALA" at bounding box center [474, 261] width 60 height 9
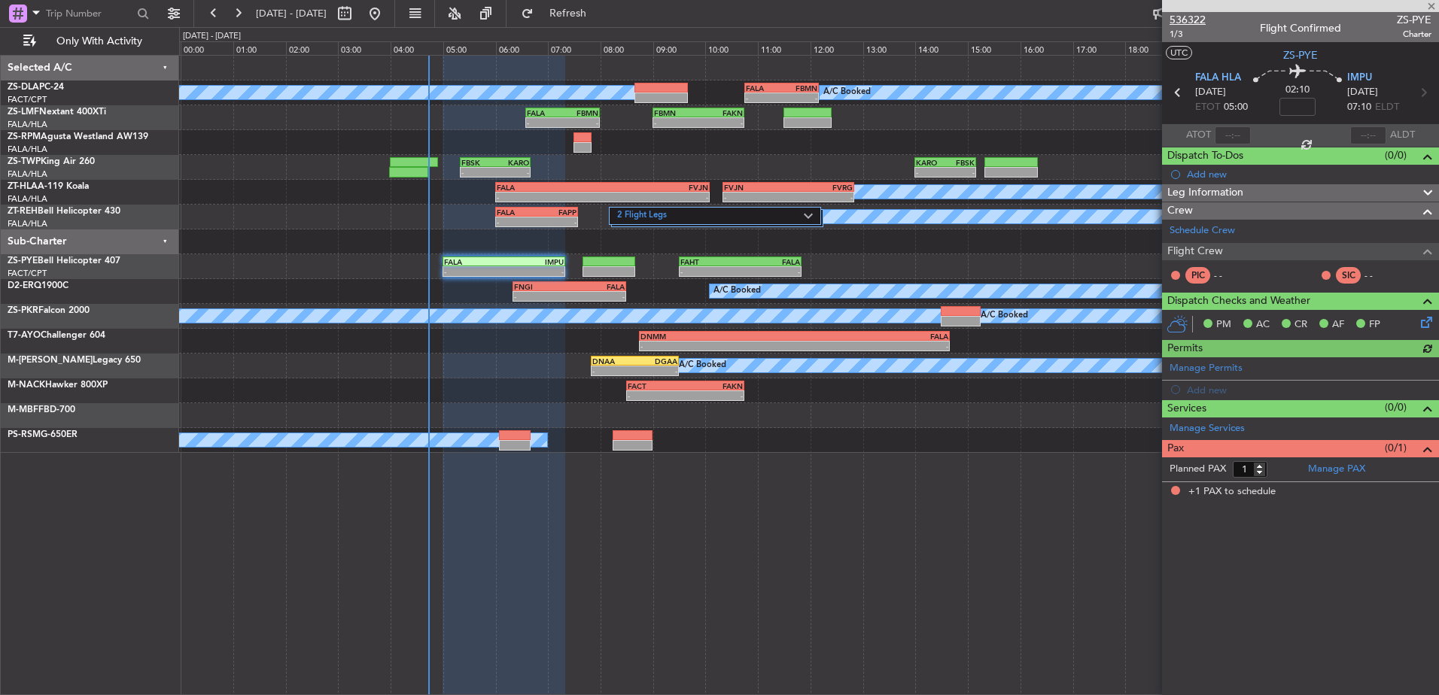
click at [1197, 19] on span "536322" at bounding box center [1188, 20] width 36 height 16
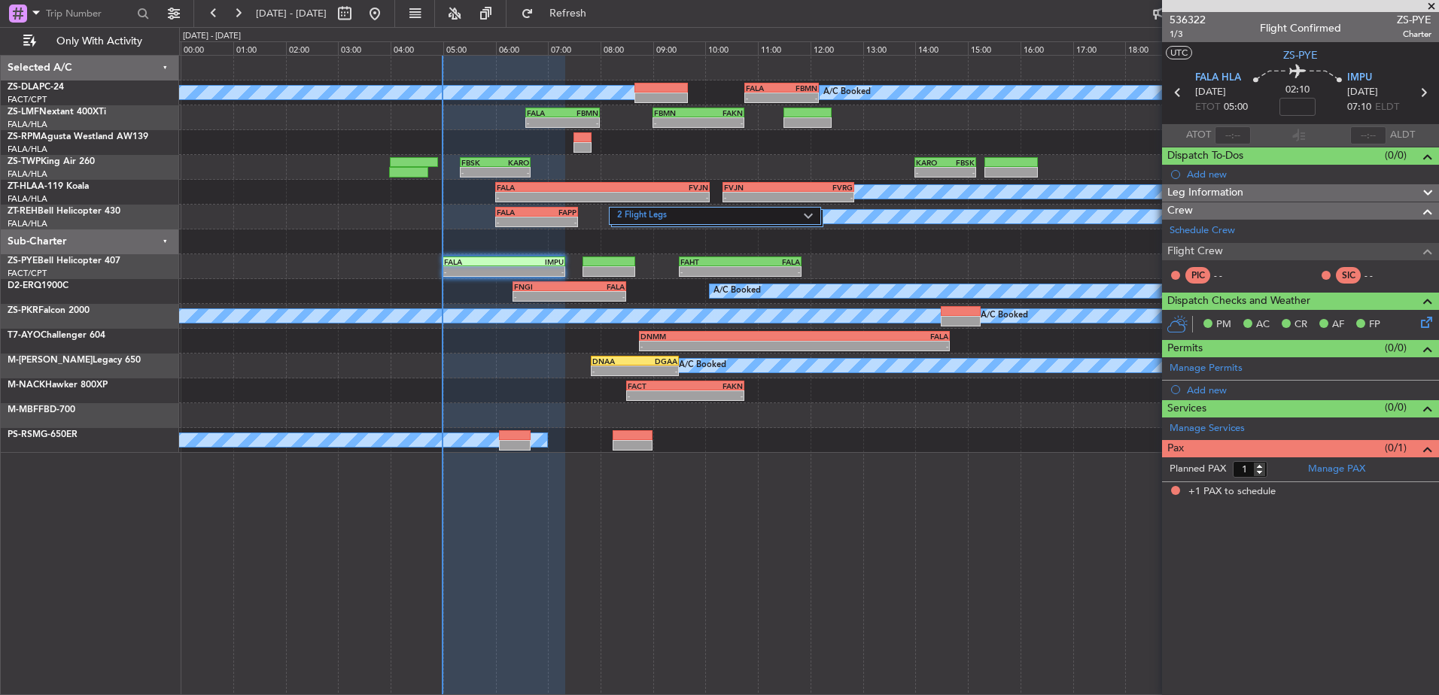
click at [1426, 3] on span at bounding box center [1431, 7] width 15 height 14
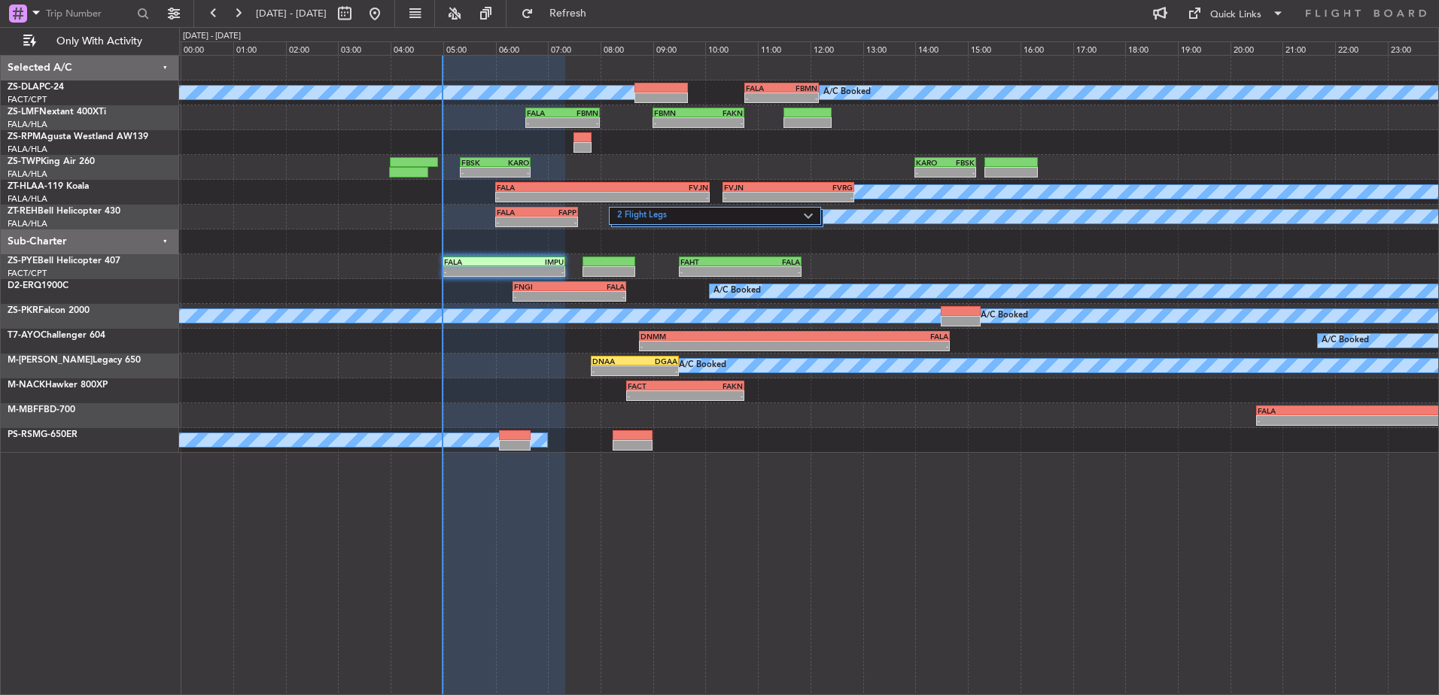
type input "0"
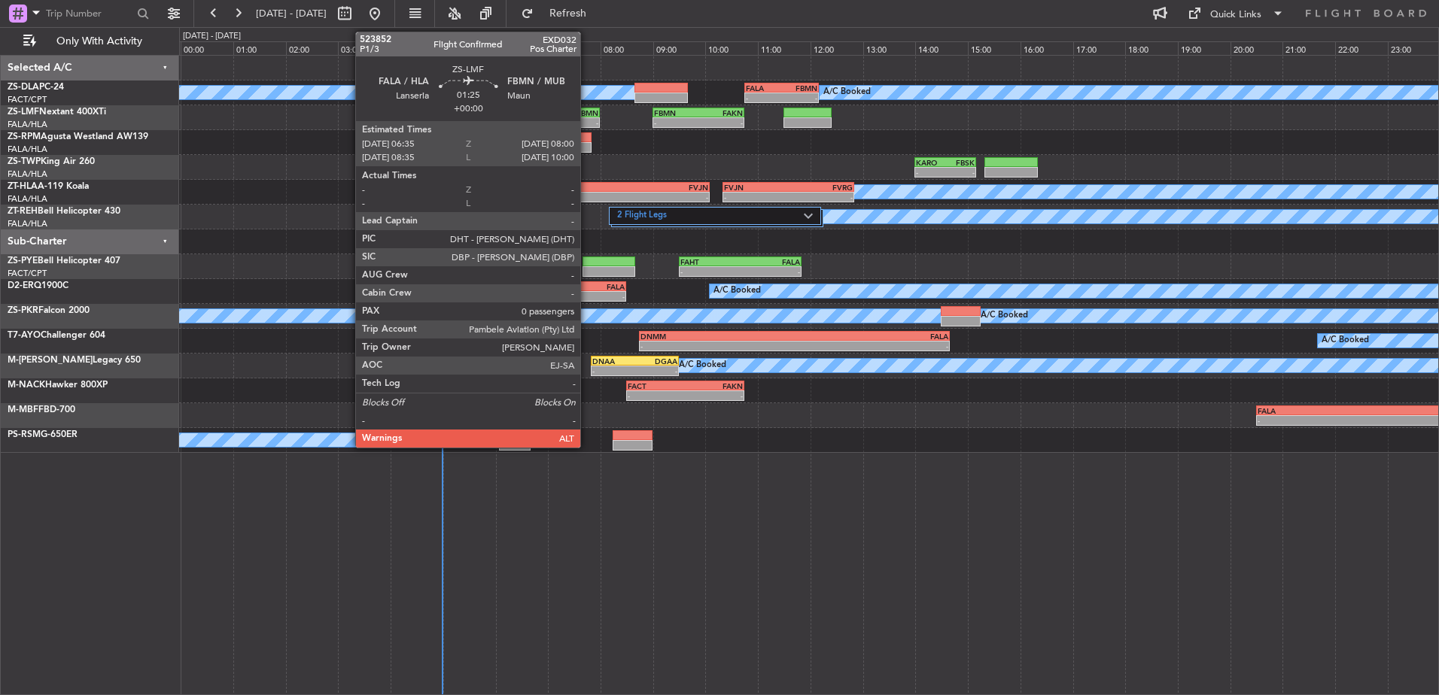
click at [587, 116] on div "FBMN" at bounding box center [581, 112] width 36 height 9
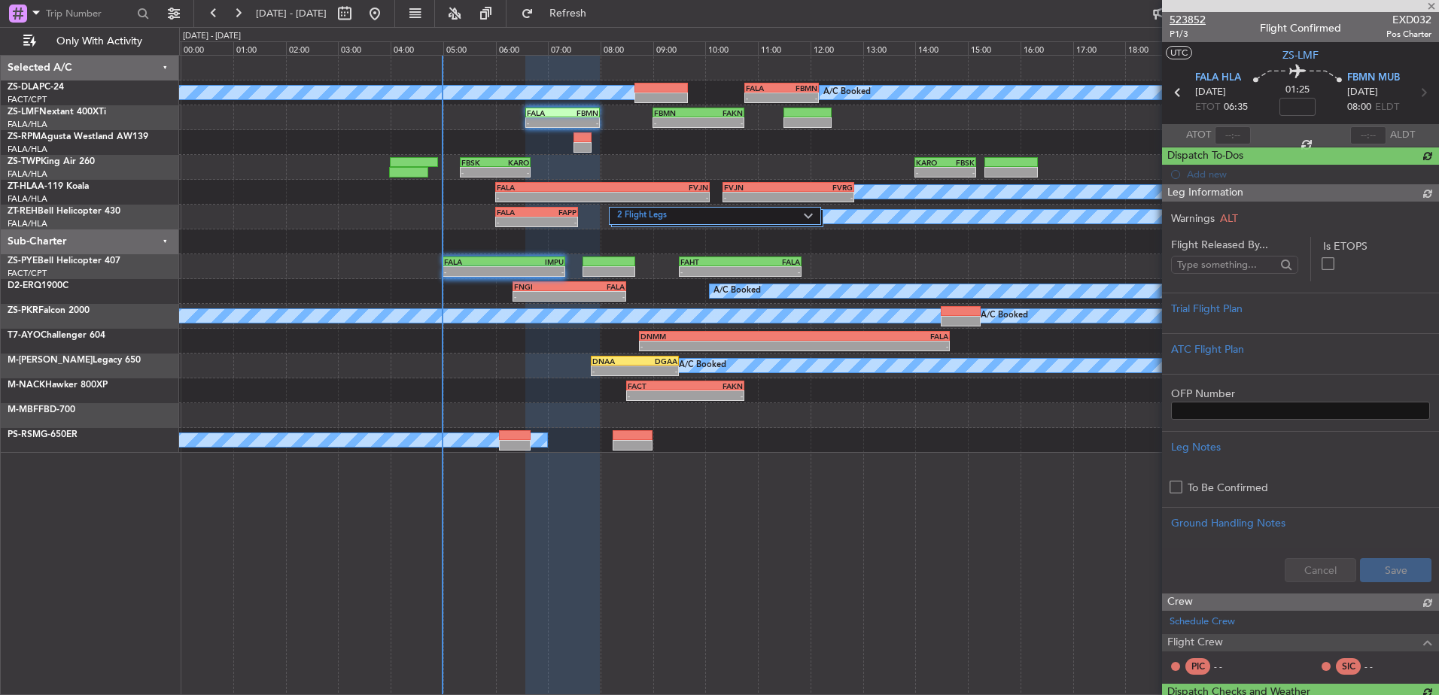
click at [1185, 14] on span "523852" at bounding box center [1188, 20] width 36 height 16
